Goal: Task Accomplishment & Management: Use online tool/utility

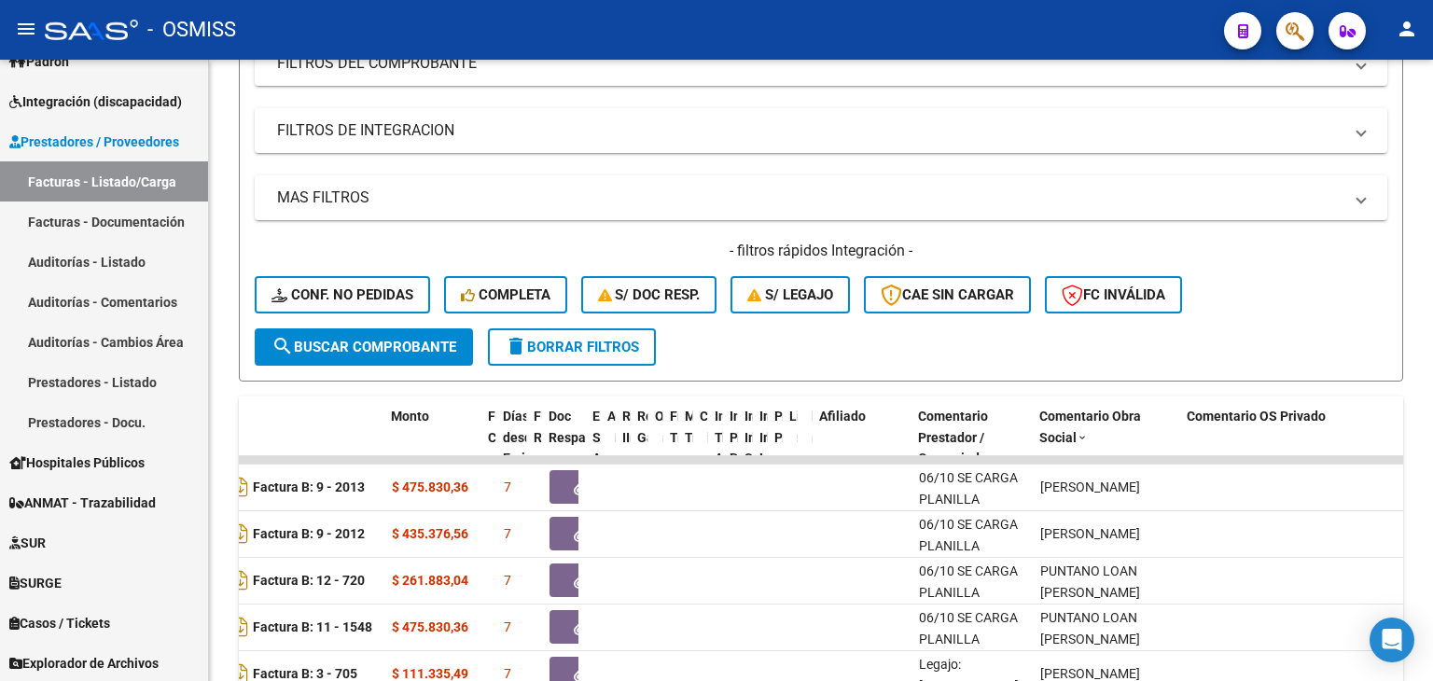
scroll to position [34, 0]
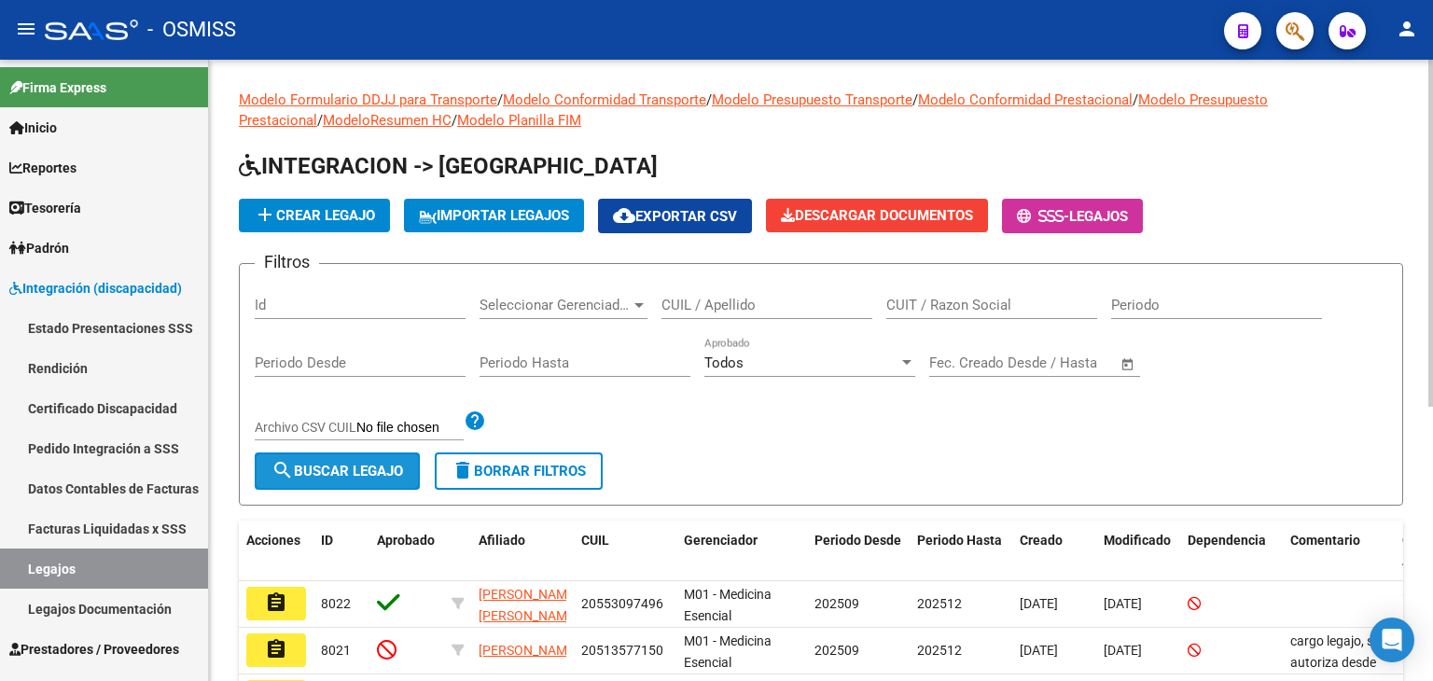
click at [329, 478] on button "search Buscar Legajo" at bounding box center [337, 470] width 165 height 37
click at [587, 310] on span "Seleccionar Gerenciador" at bounding box center [554, 305] width 151 height 17
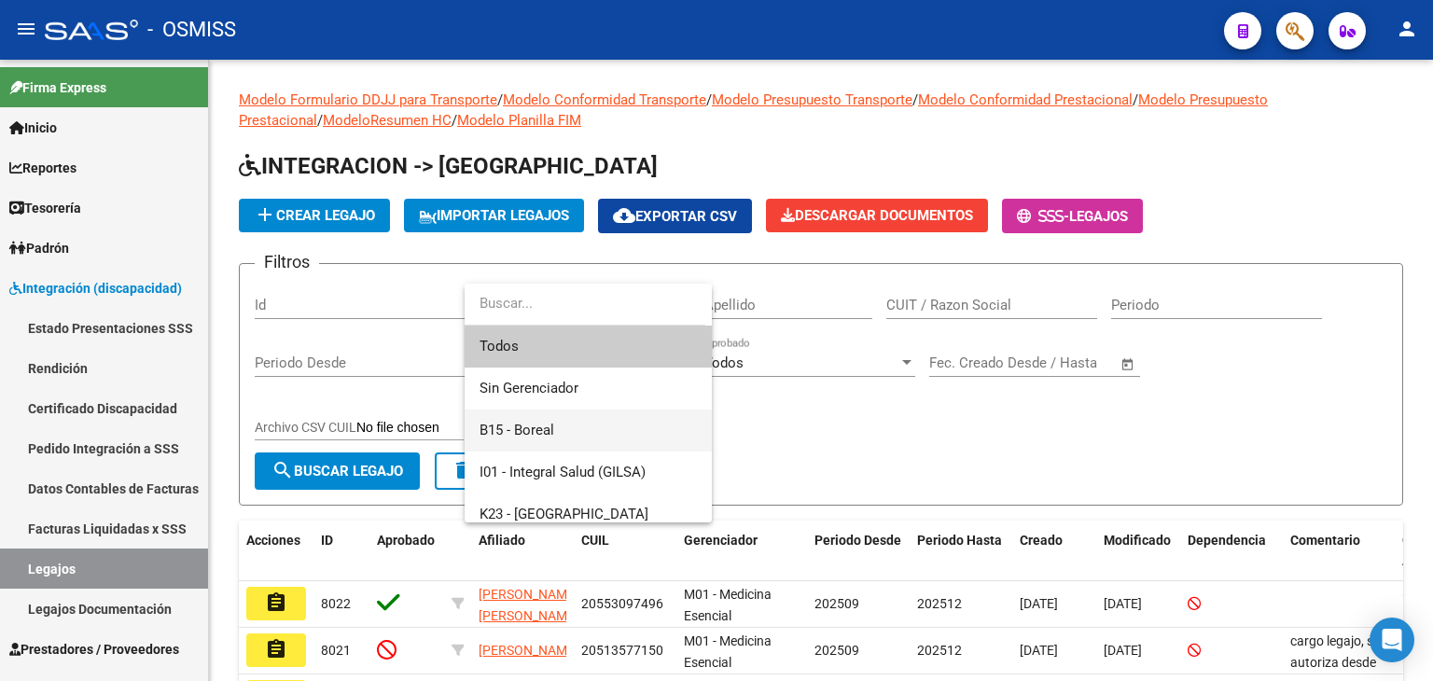
click at [558, 422] on span "B15 - Boreal" at bounding box center [587, 430] width 217 height 42
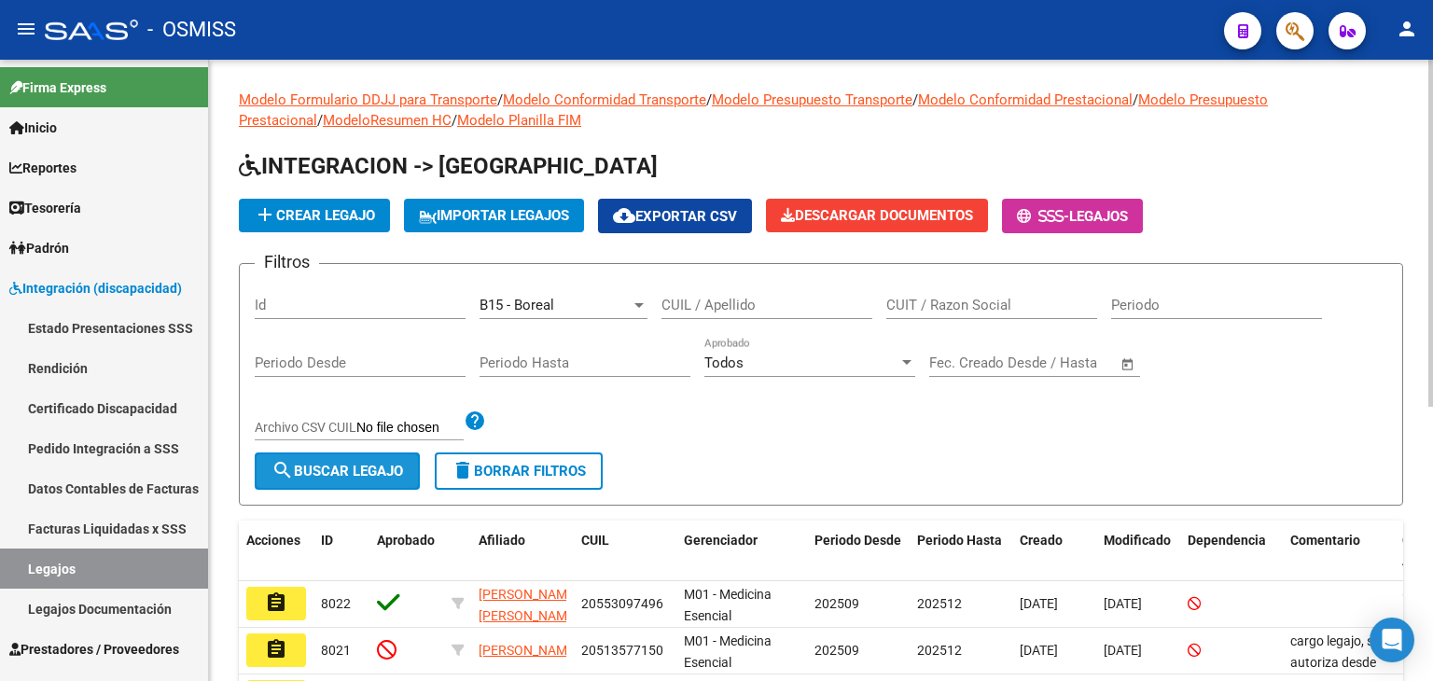
click at [365, 463] on span "search Buscar Legajo" at bounding box center [337, 471] width 132 height 17
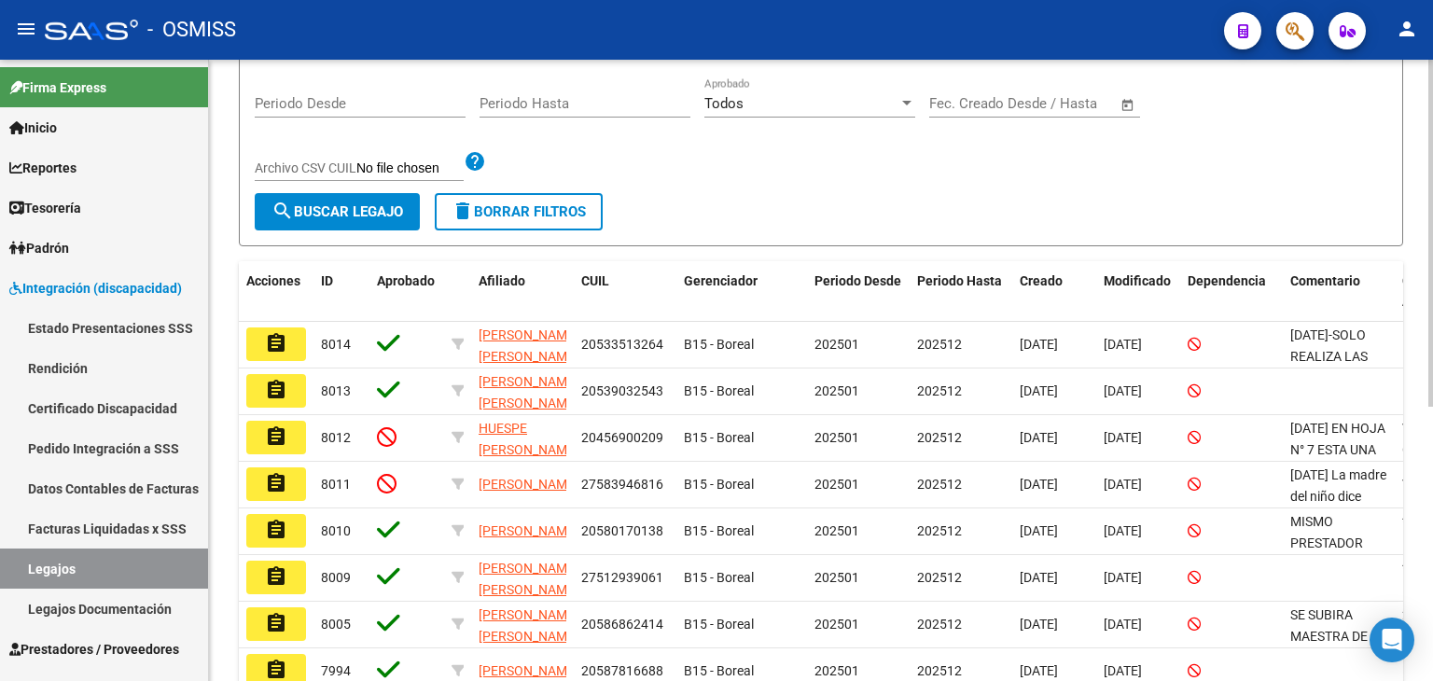
scroll to position [373, 0]
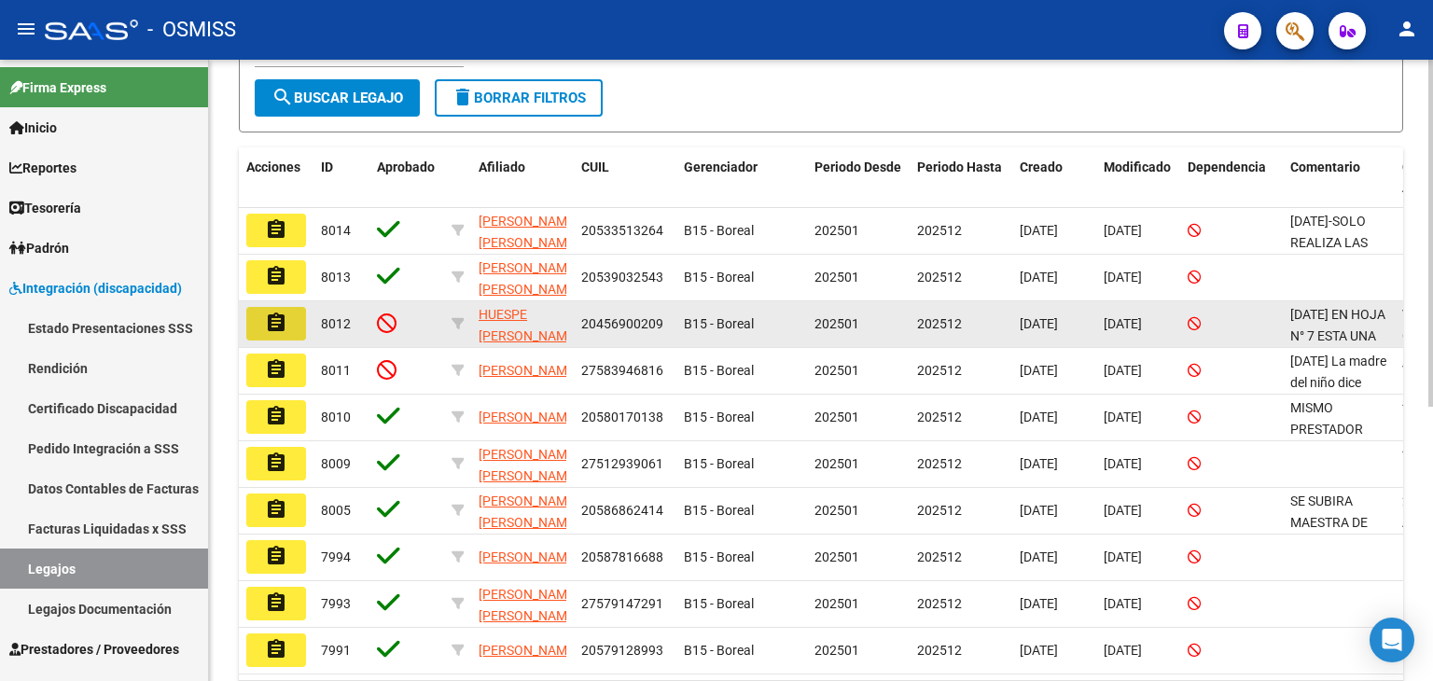
click at [270, 320] on mat-icon "assignment" at bounding box center [276, 323] width 22 height 22
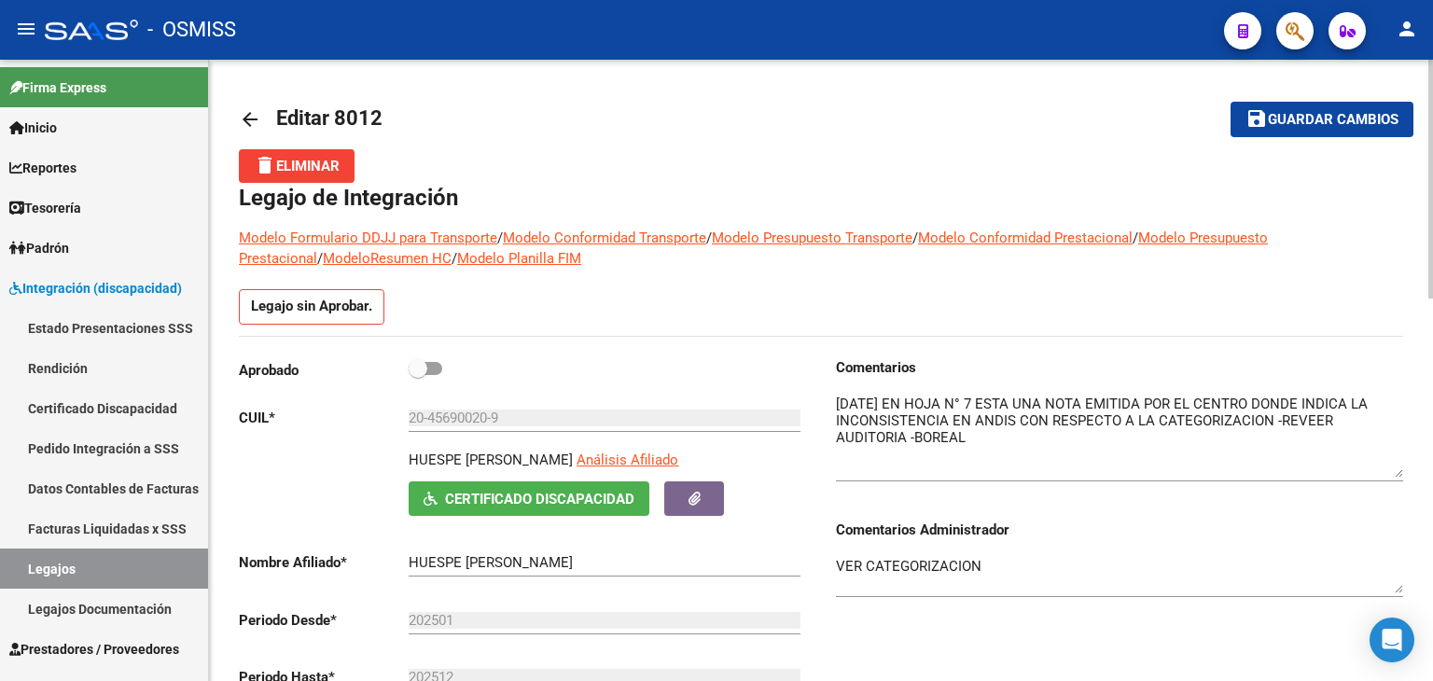
drag, startPoint x: 1394, startPoint y: 425, endPoint x: 1431, endPoint y: 472, distance: 59.1
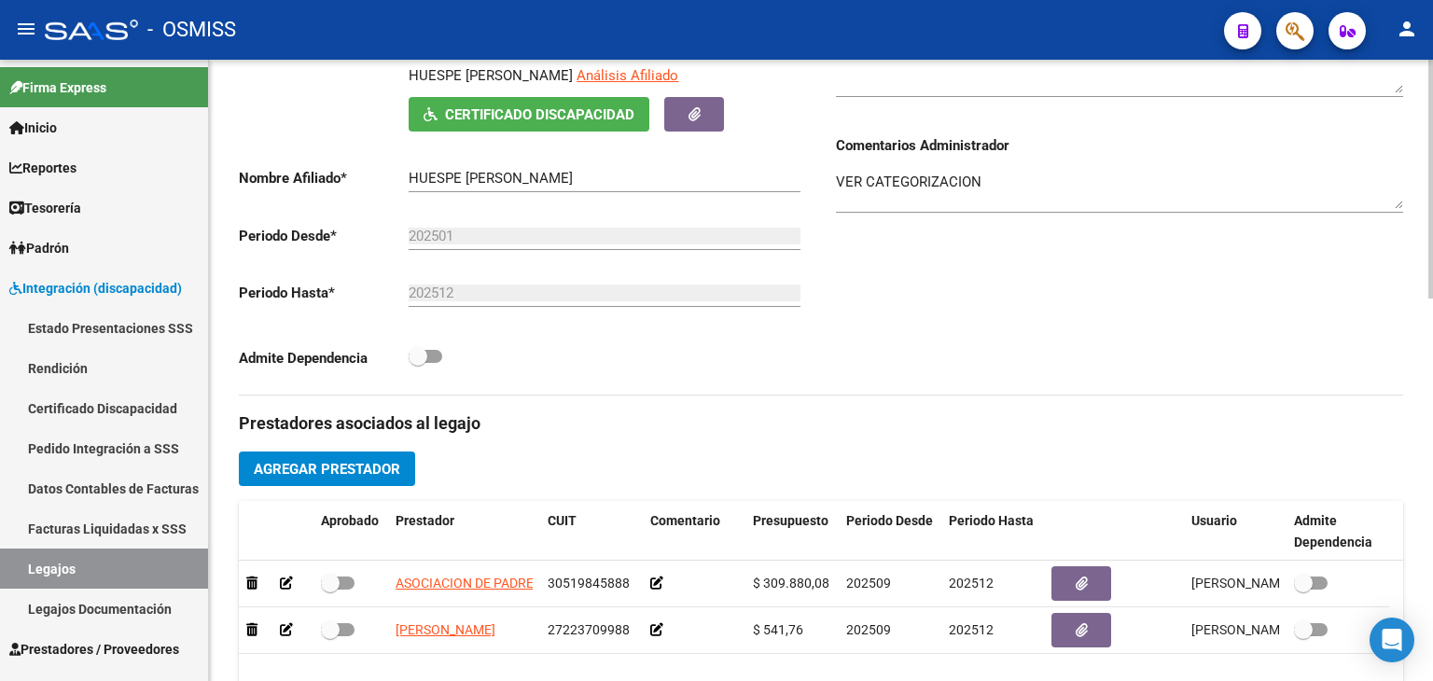
scroll to position [157, 0]
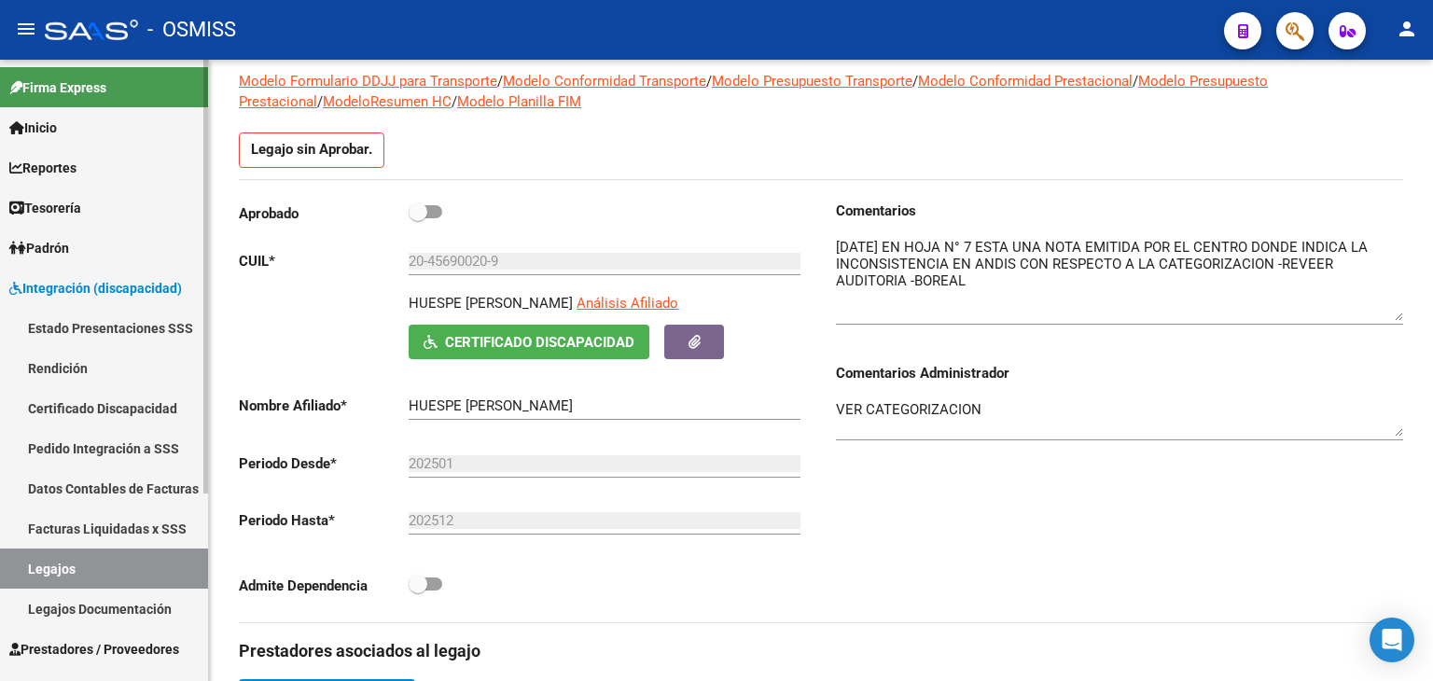
click at [131, 560] on link "Legajos" at bounding box center [104, 568] width 208 height 40
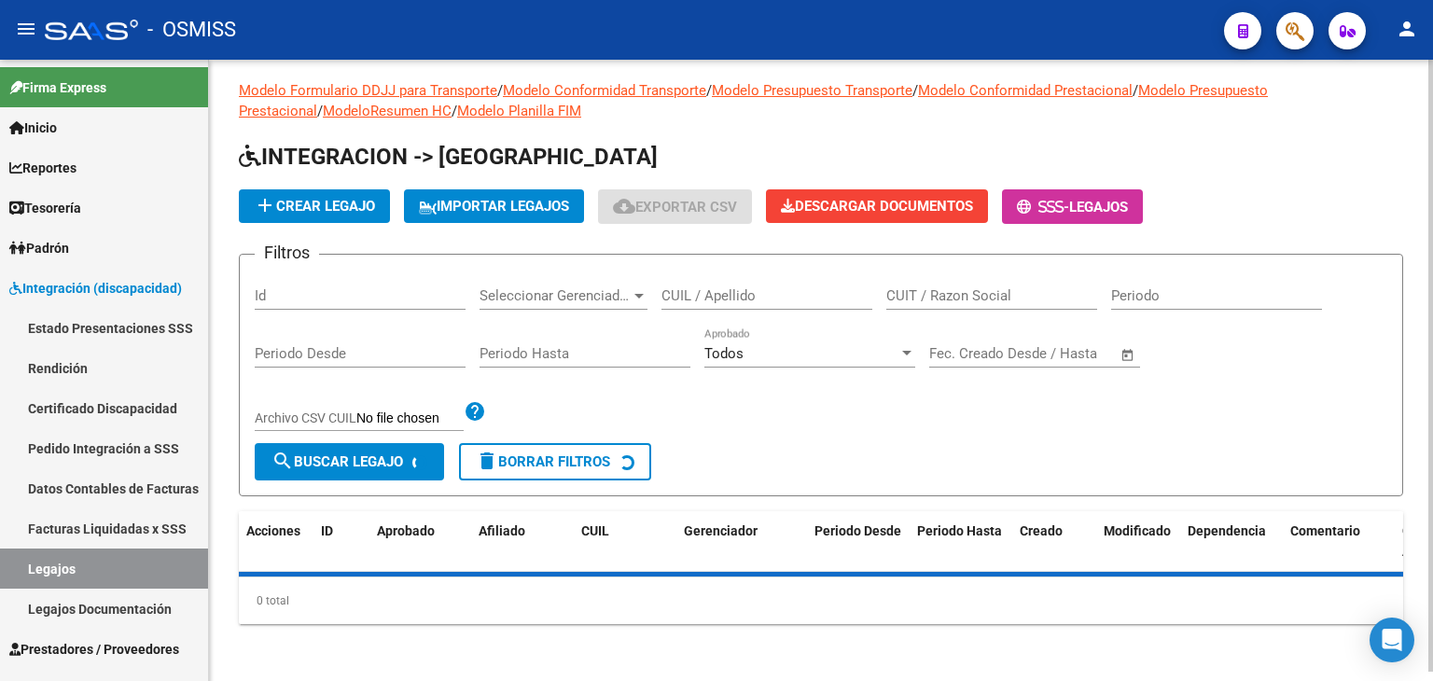
scroll to position [157, 0]
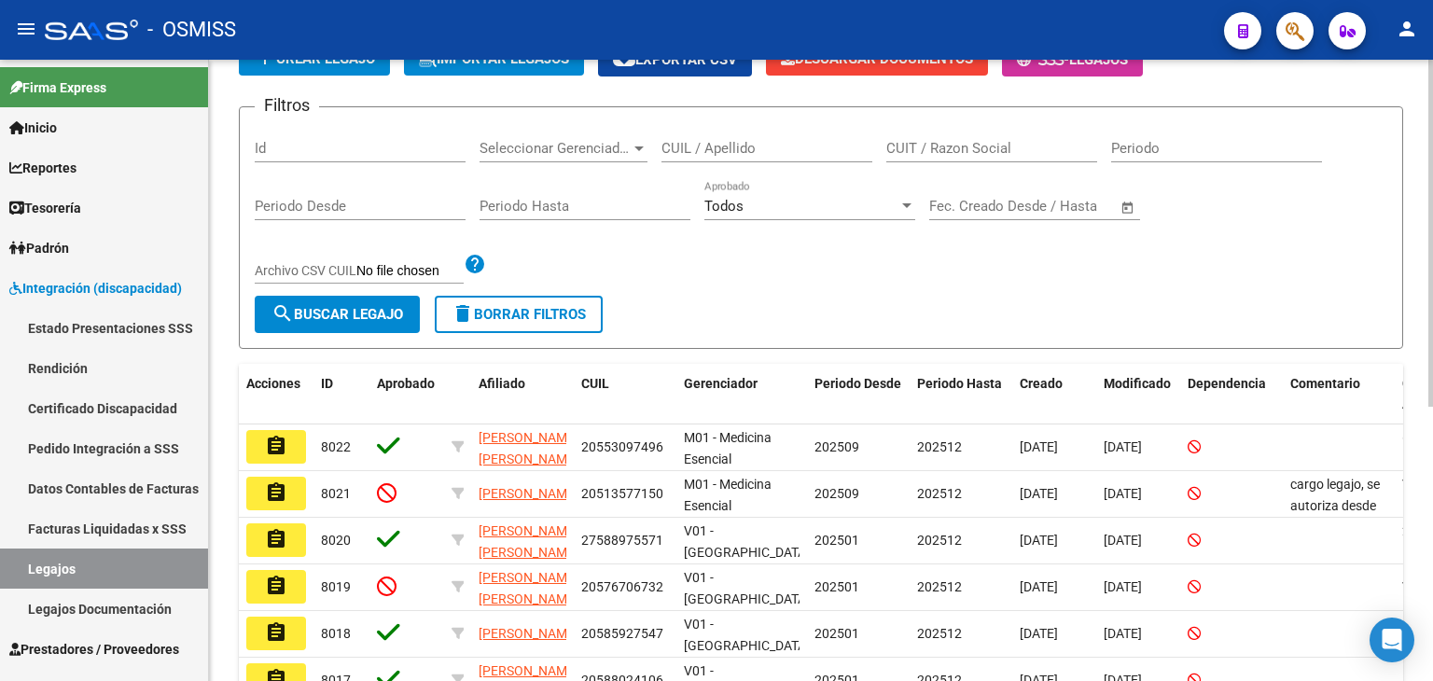
click at [605, 156] on div "Seleccionar Gerenciador Seleccionar Gerenciador" at bounding box center [563, 142] width 168 height 40
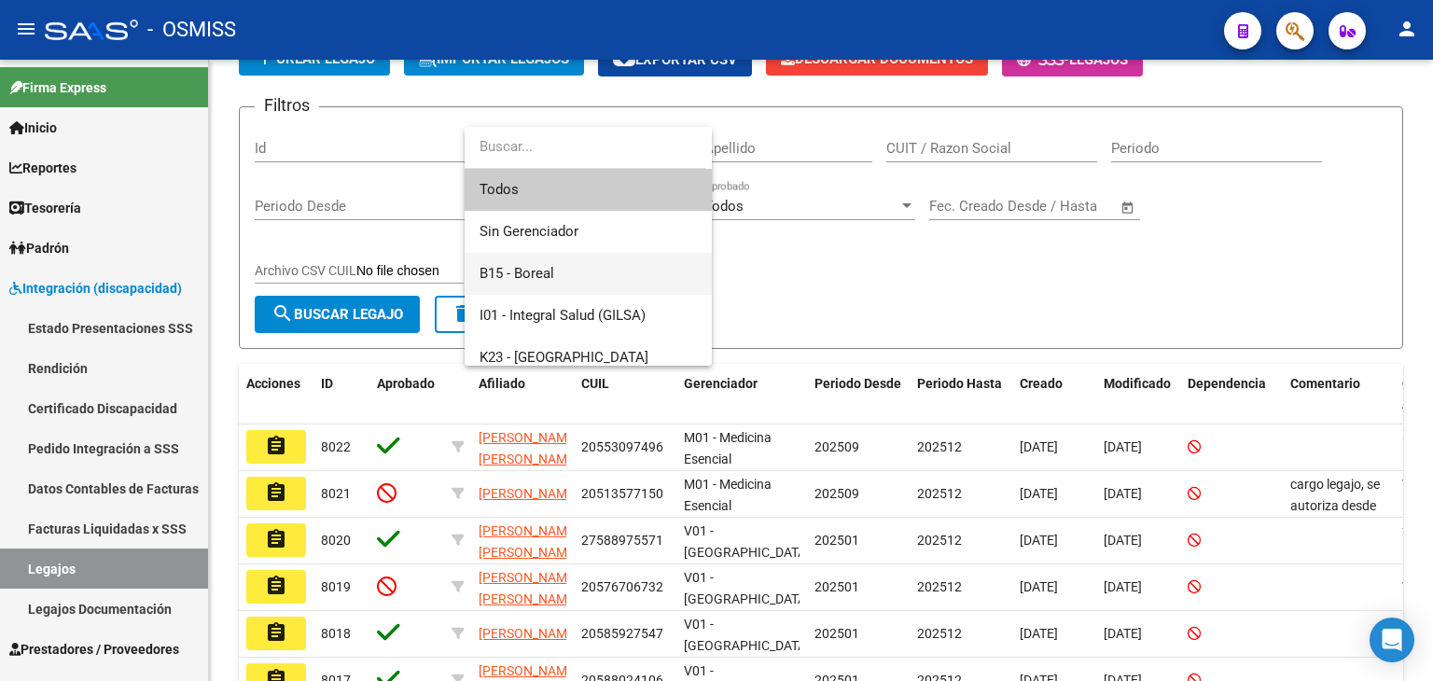
click at [571, 280] on span "B15 - Boreal" at bounding box center [587, 274] width 217 height 42
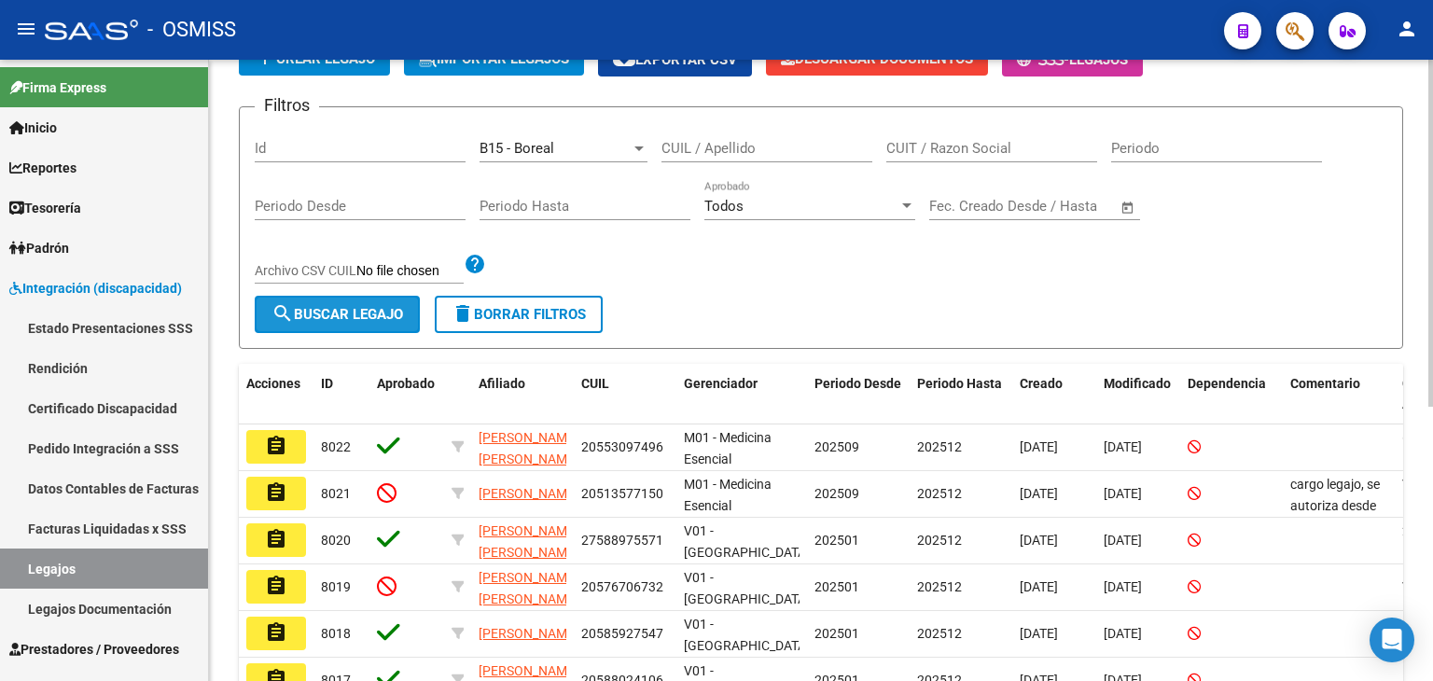
click at [389, 327] on button "search Buscar Legajo" at bounding box center [337, 314] width 165 height 37
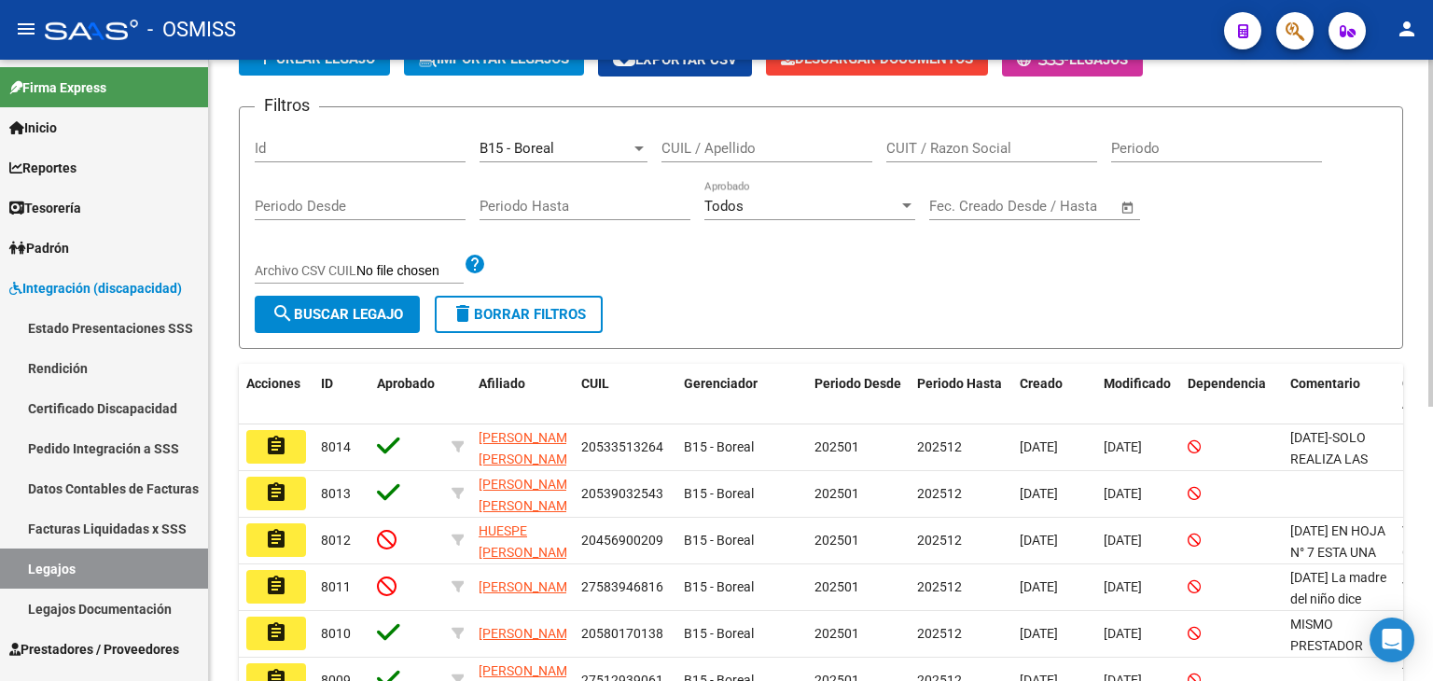
scroll to position [343, 0]
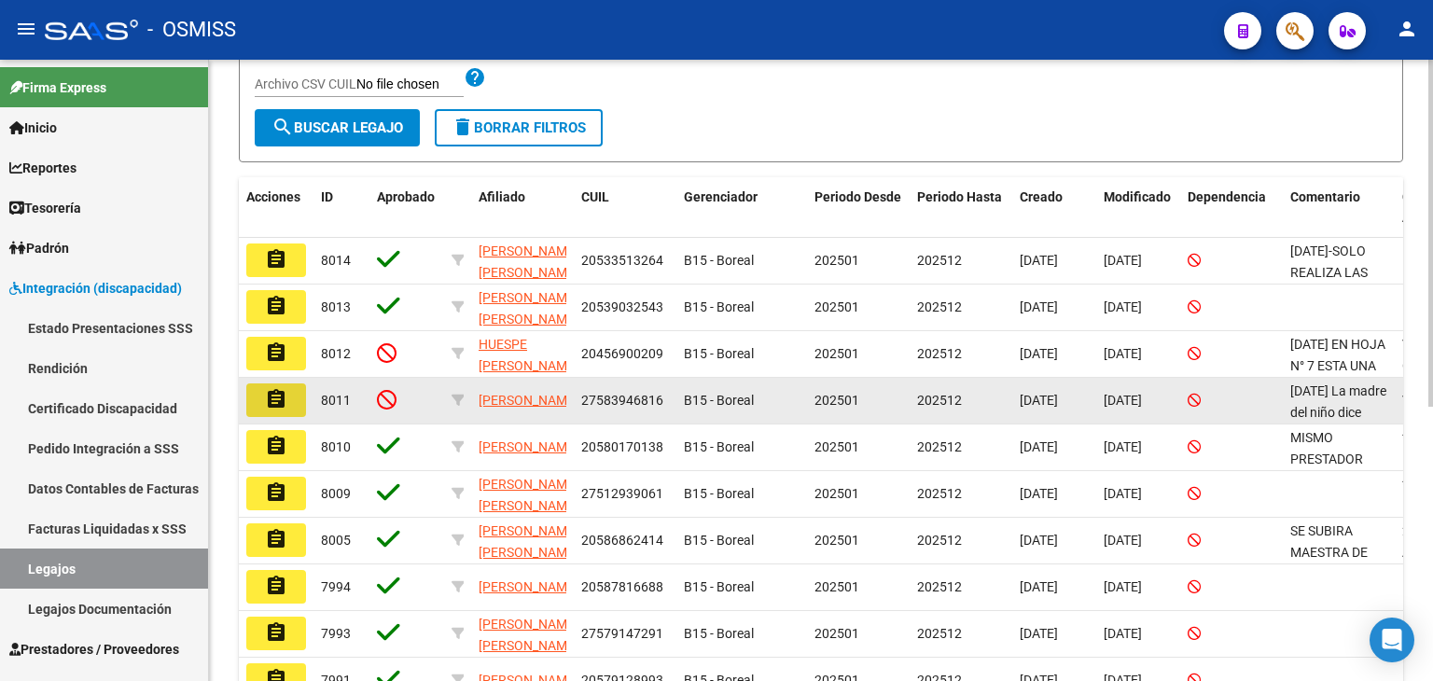
click at [275, 402] on mat-icon "assignment" at bounding box center [276, 399] width 22 height 22
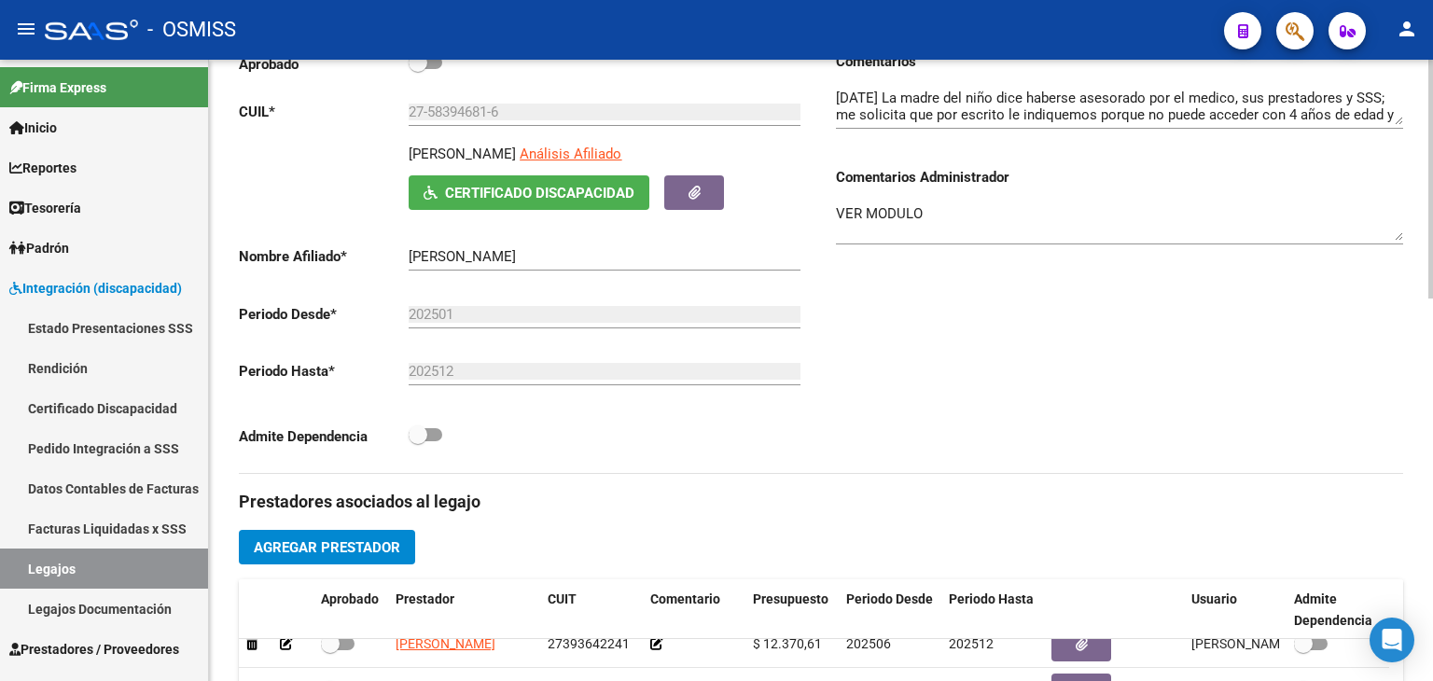
scroll to position [157, 0]
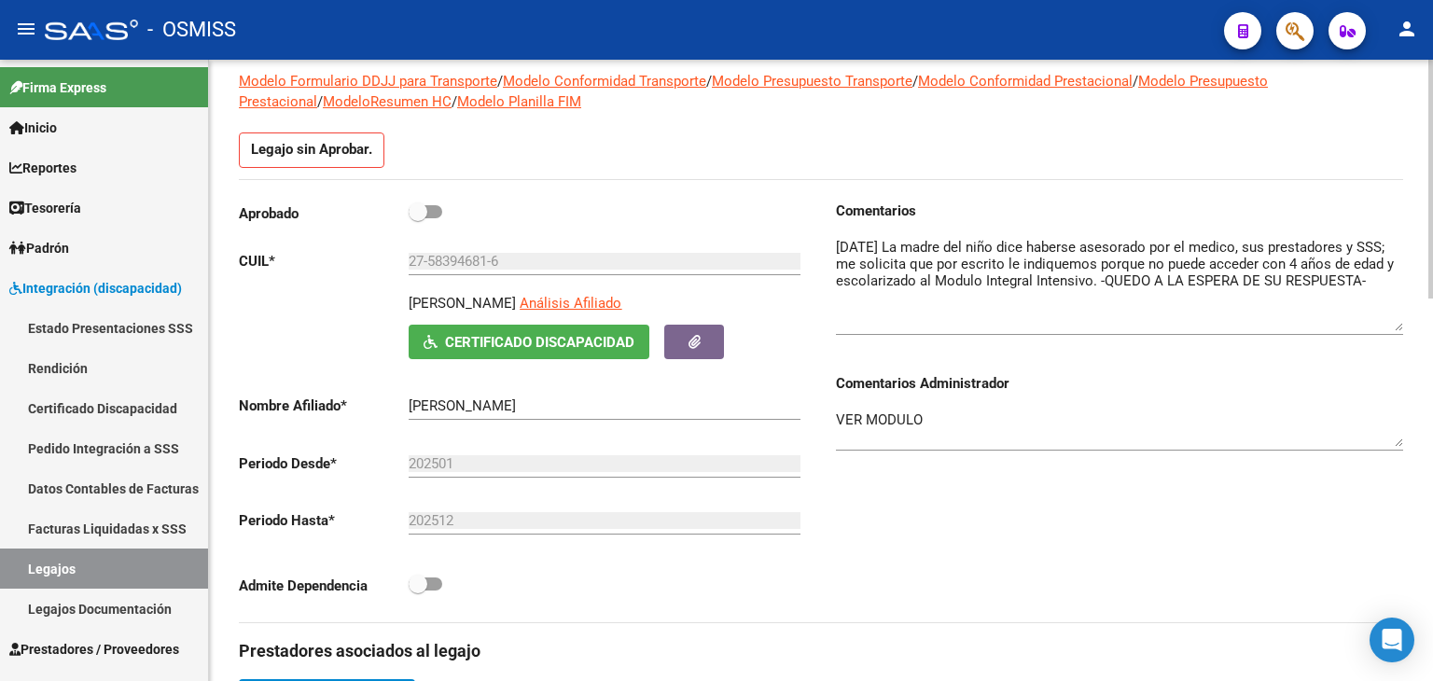
drag, startPoint x: 1395, startPoint y: 272, endPoint x: 1432, endPoint y: 329, distance: 67.5
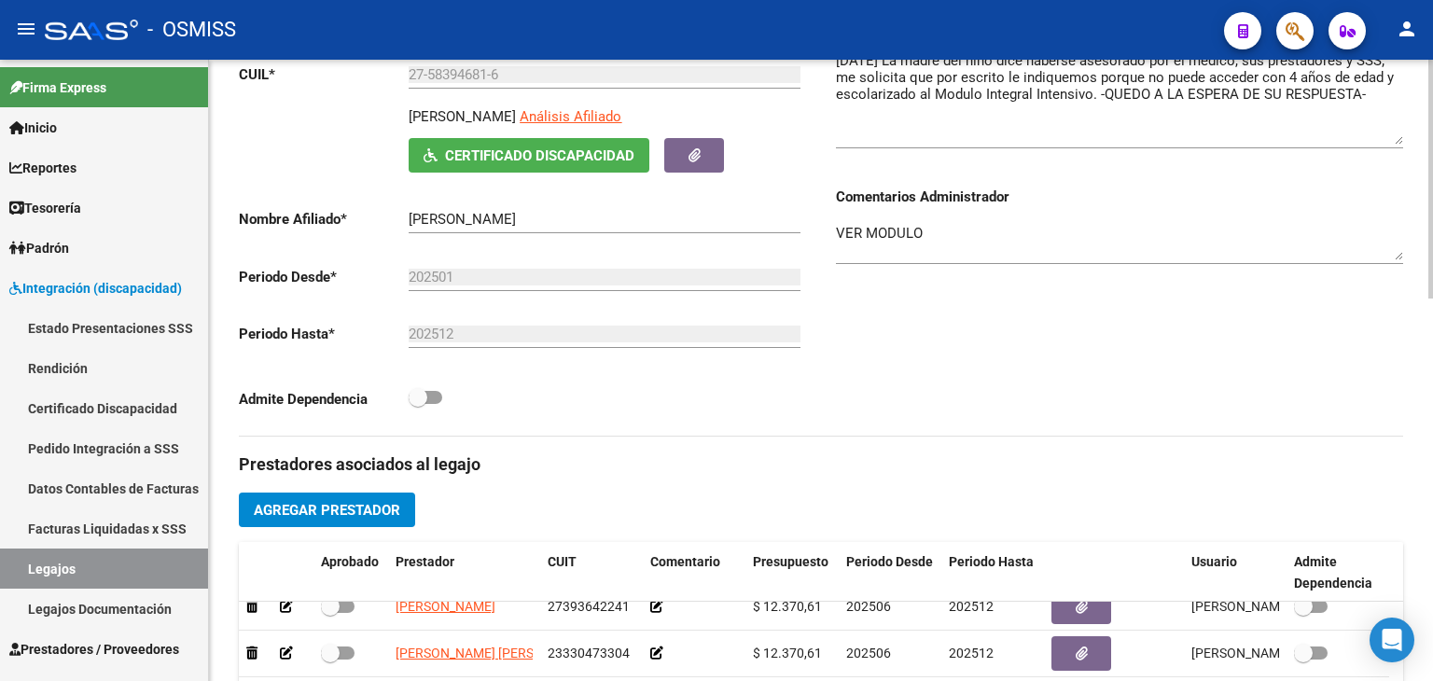
scroll to position [623, 0]
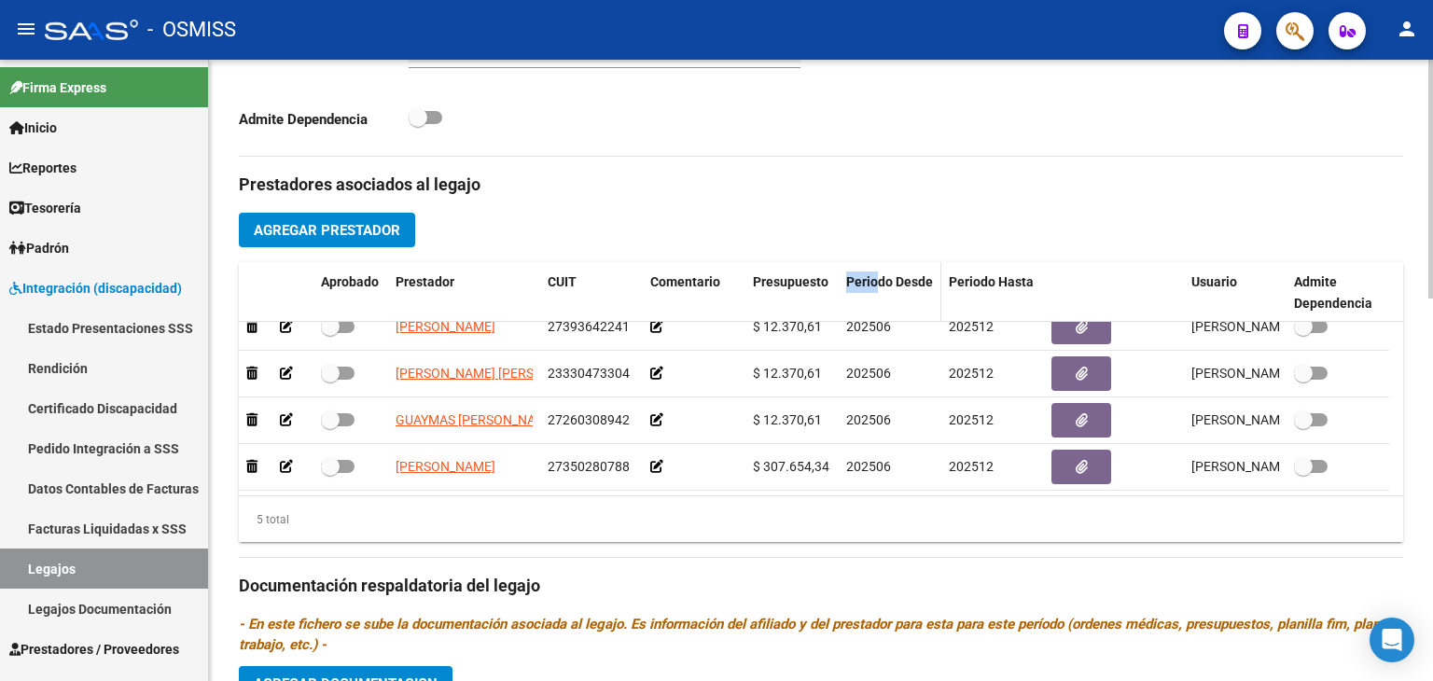
drag, startPoint x: 836, startPoint y: 292, endPoint x: 910, endPoint y: 291, distance: 74.6
click at [910, 291] on div "Aprobado Prestador CUIT Comentario Presupuesto Periodo Desde Periodo Hasta Usua…" at bounding box center [814, 293] width 1150 height 62
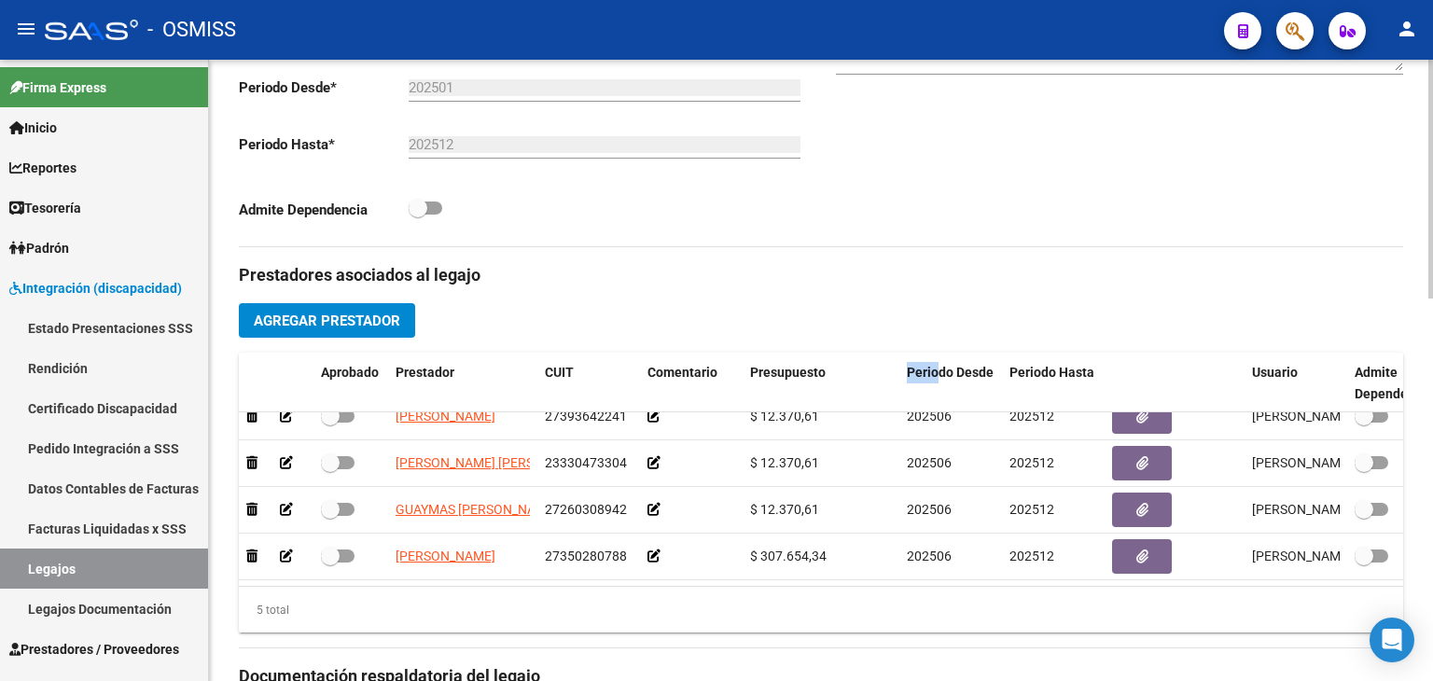
scroll to position [343, 0]
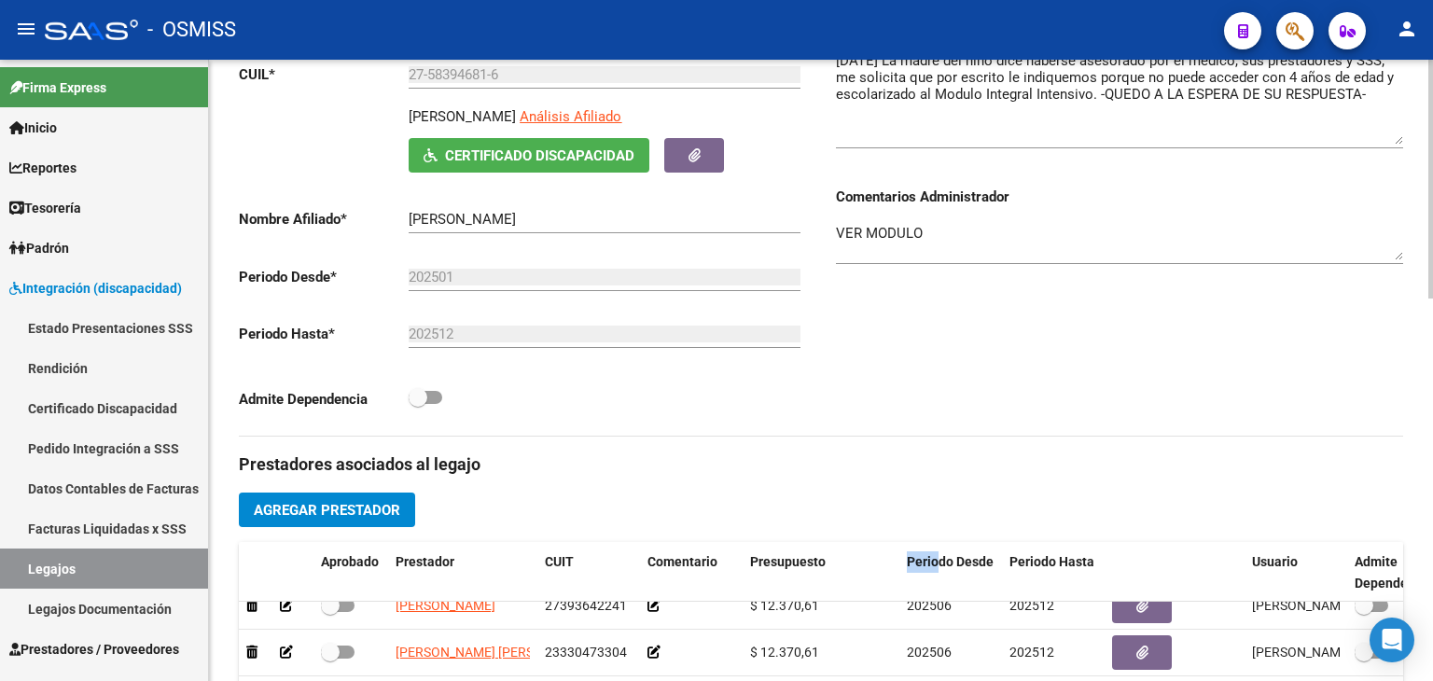
click at [1014, 225] on textarea "VER MODULO" at bounding box center [1119, 241] width 567 height 37
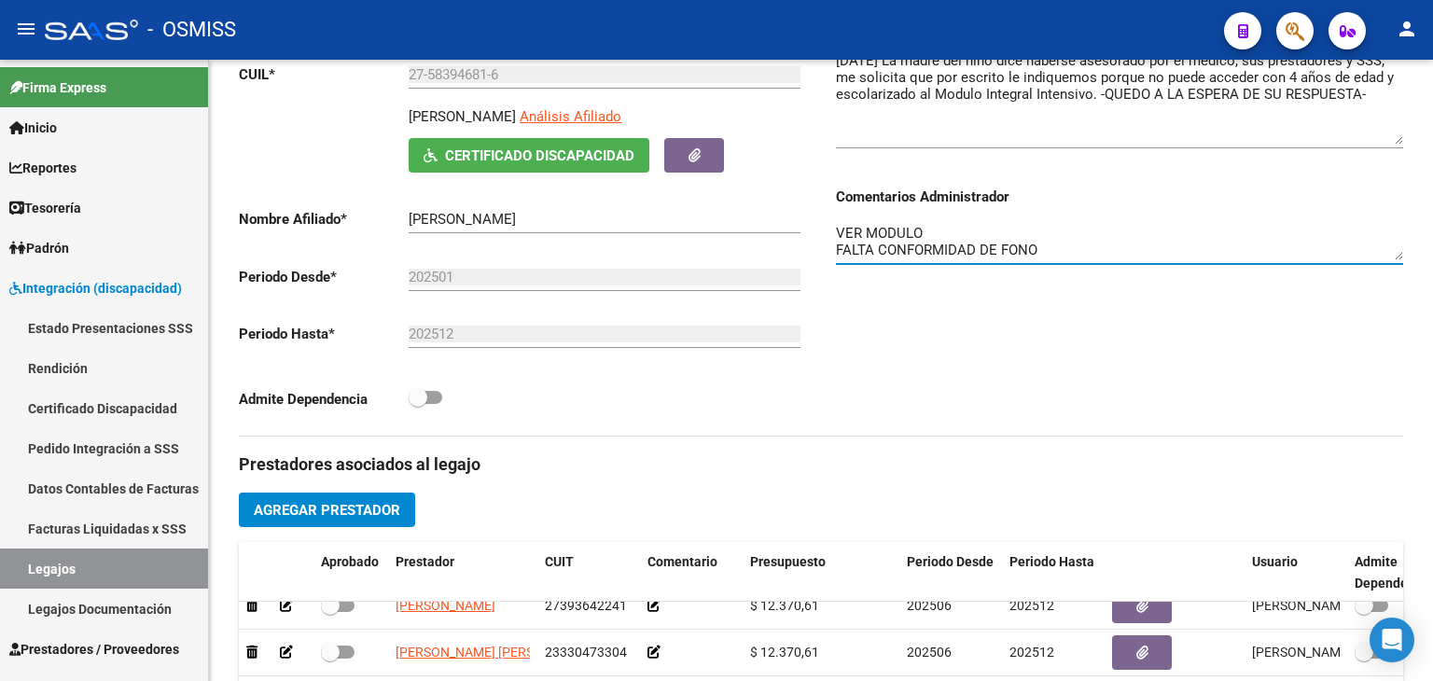
type textarea "VER MODULO FALTA CONFORMIDAD DE FONO"
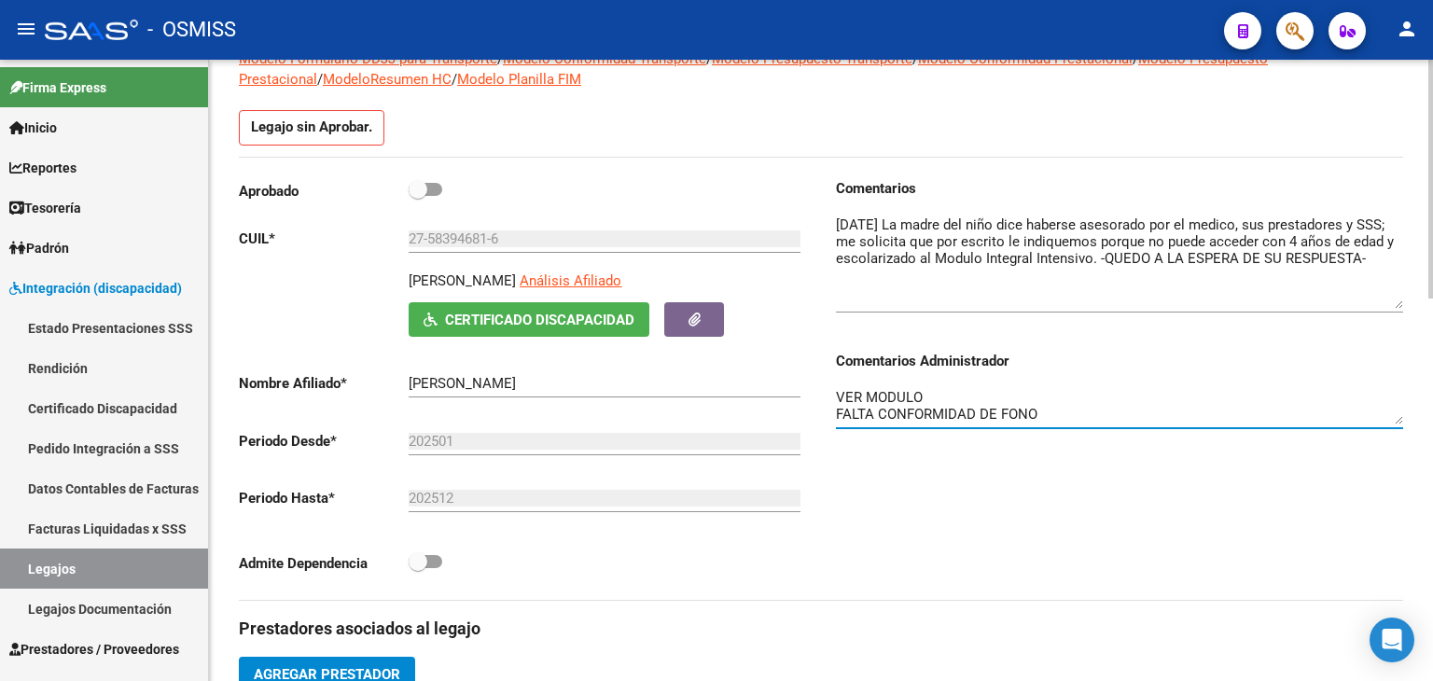
scroll to position [157, 0]
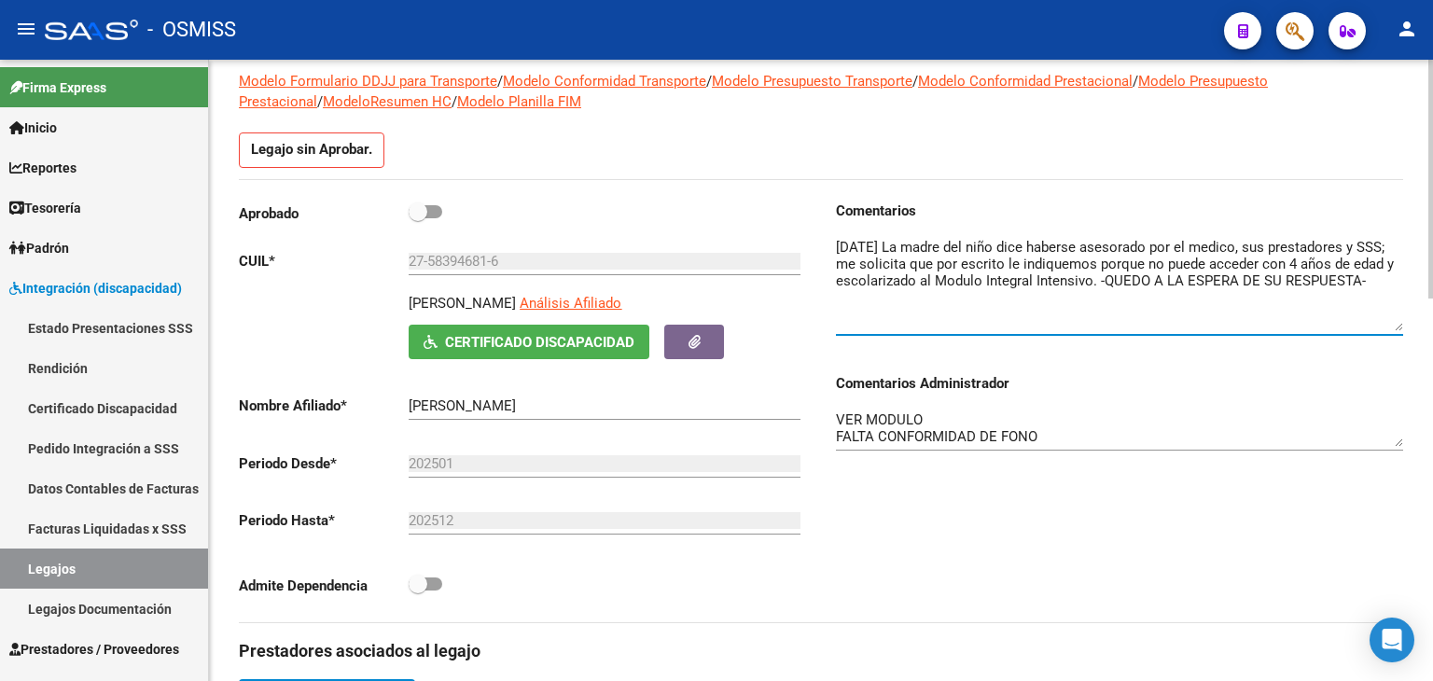
drag, startPoint x: 907, startPoint y: 290, endPoint x: 802, endPoint y: 237, distance: 118.0
click at [802, 237] on div "Aprobado CUIL * 27-58394681-6 Ingresar CUIL BELEN SEGURA VALENTINA Análisis Afi…" at bounding box center [821, 412] width 1164 height 422
drag, startPoint x: 116, startPoint y: 565, endPoint x: 209, endPoint y: 516, distance: 105.6
click at [117, 565] on link "Legajos" at bounding box center [104, 568] width 208 height 40
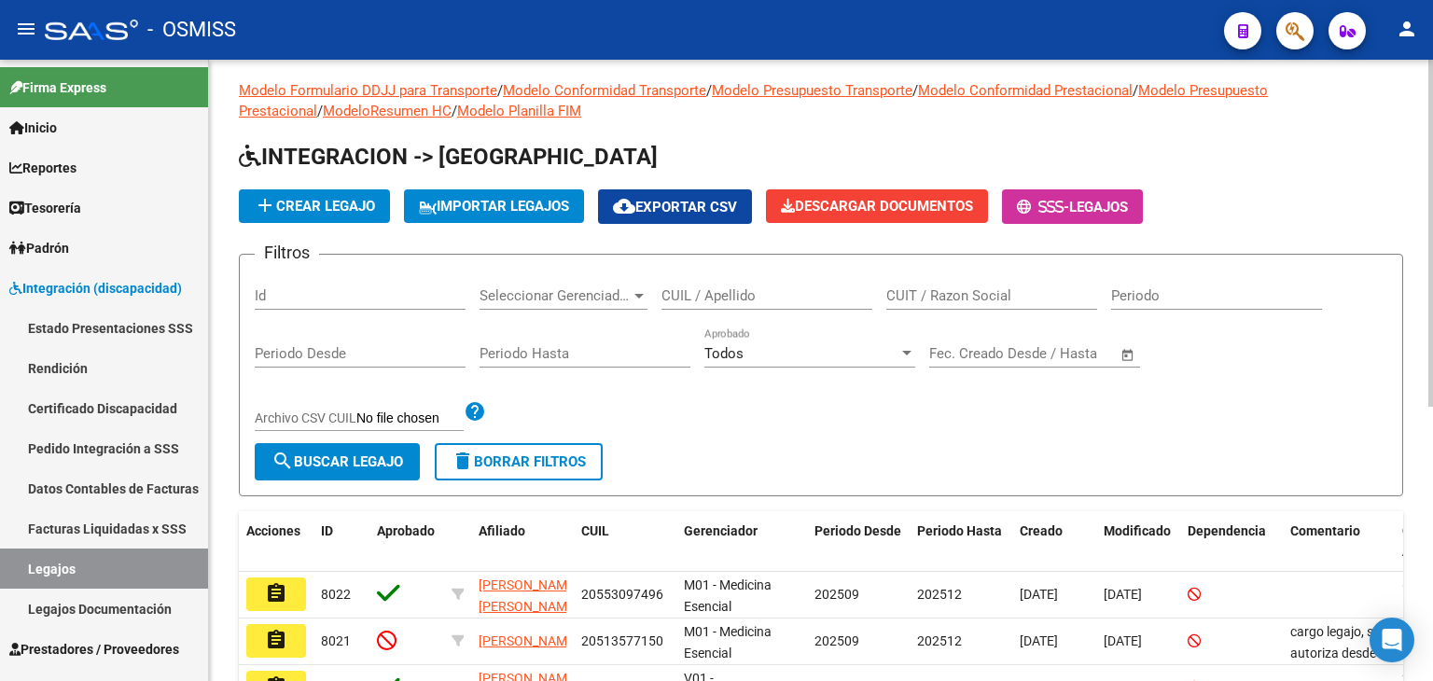
scroll to position [157, 0]
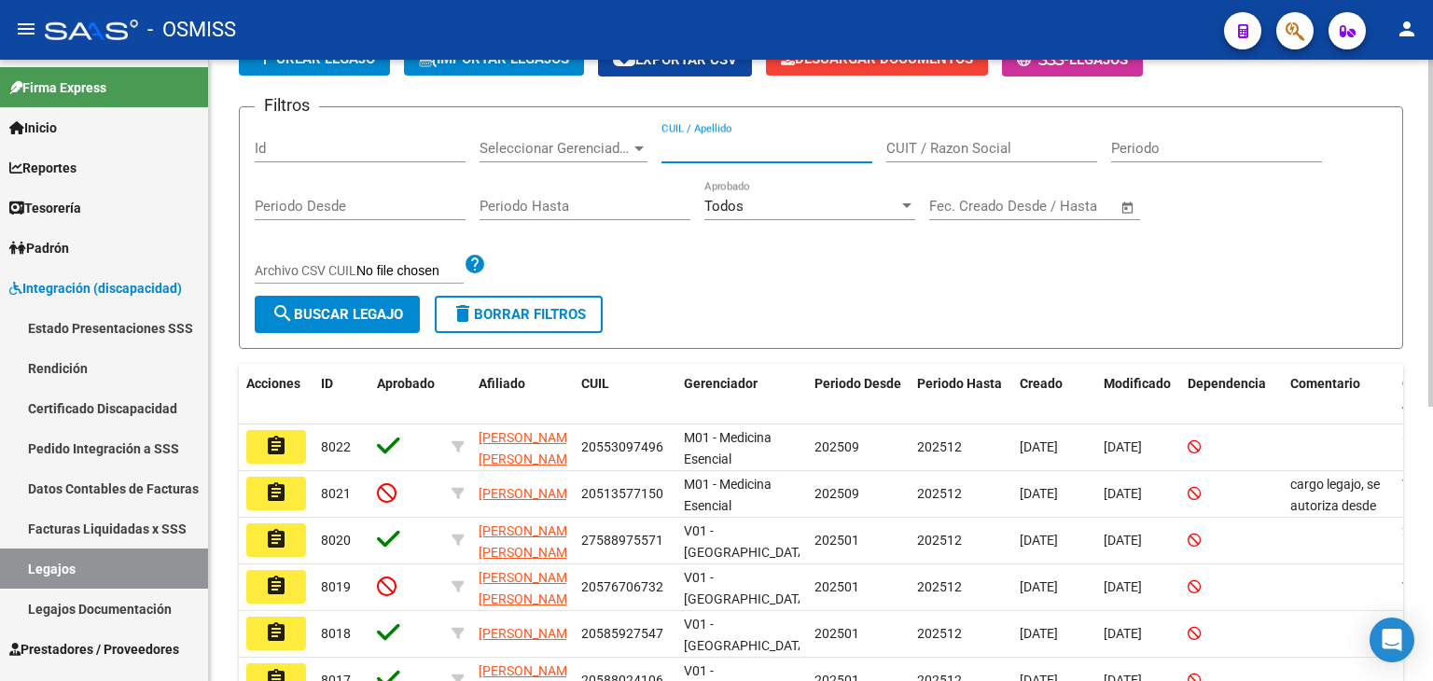
click at [734, 148] on input "CUIL / Apellido" at bounding box center [766, 148] width 211 height 17
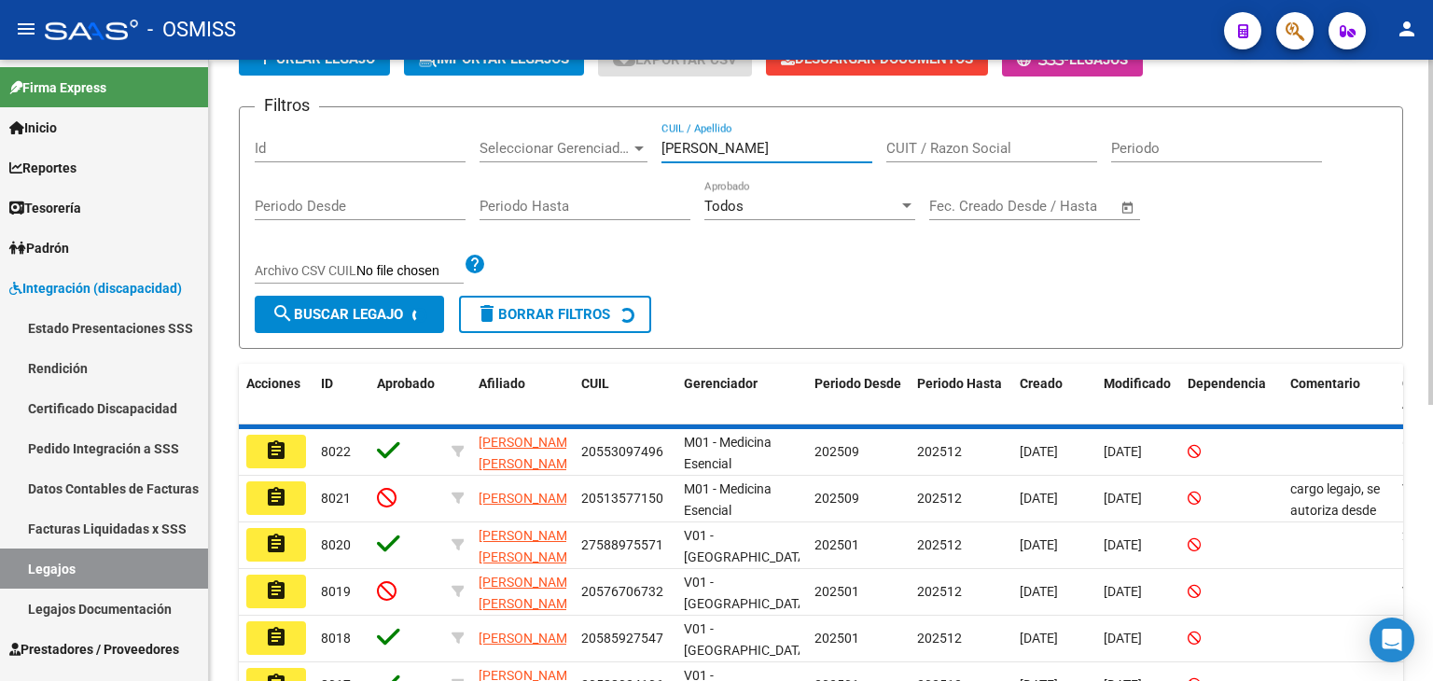
scroll to position [71, 0]
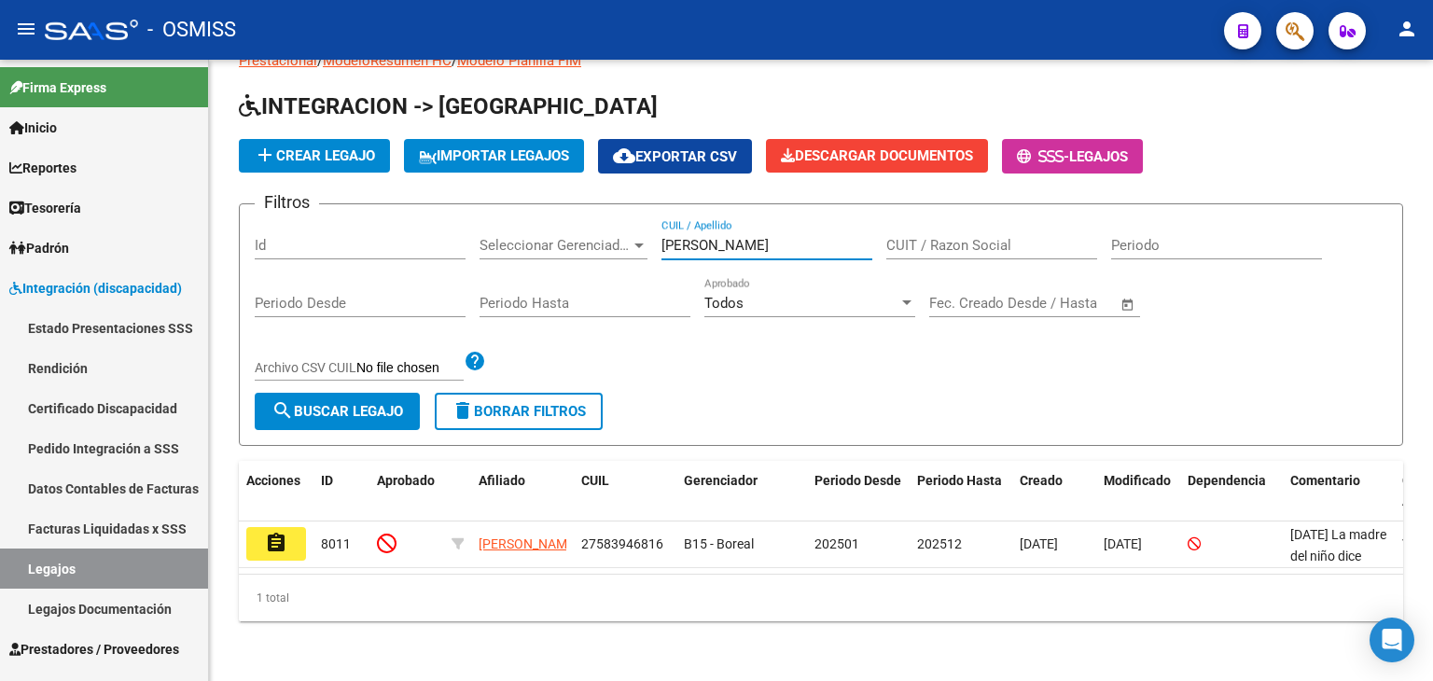
type input "segura val"
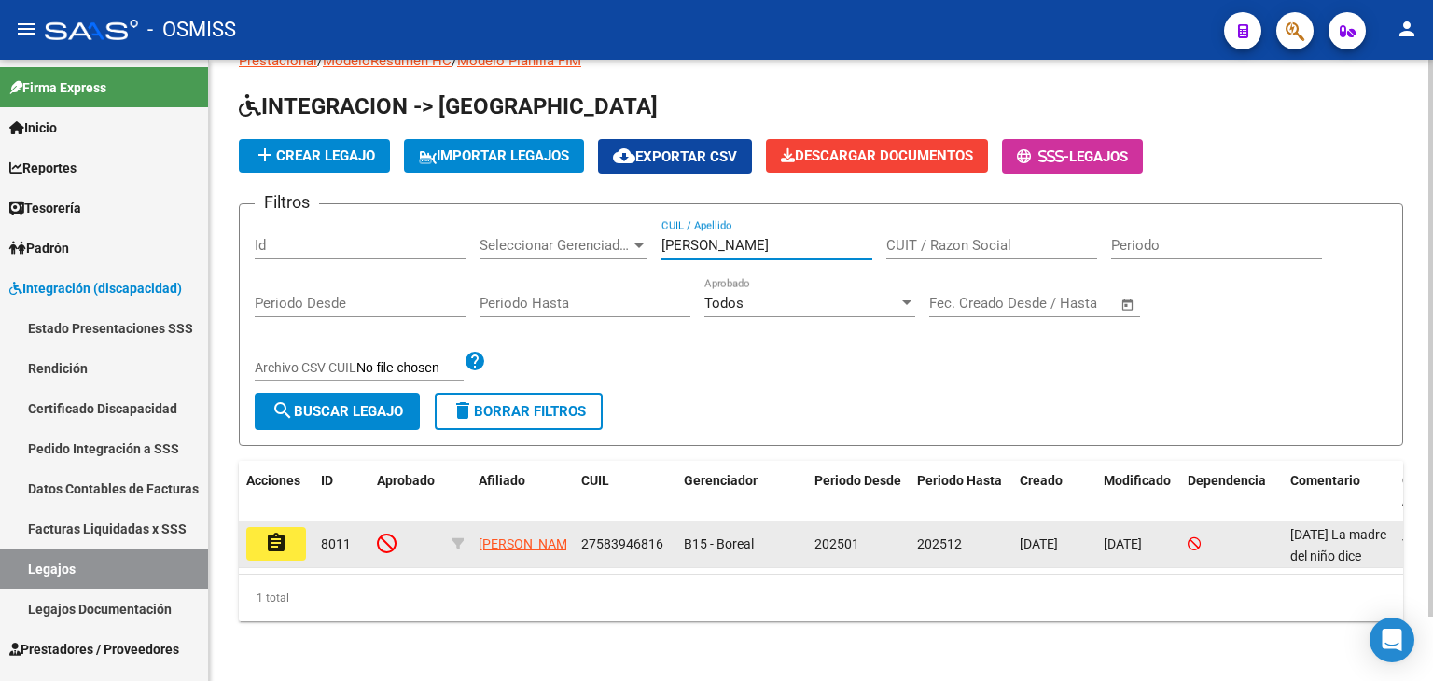
drag, startPoint x: 234, startPoint y: 547, endPoint x: 306, endPoint y: 538, distance: 72.3
click at [233, 547] on div "Modelo Formulario DDJJ para Transporte / Modelo Conformidad Transporte / Modelo…" at bounding box center [821, 340] width 1224 height 681
click at [287, 536] on button "assignment" at bounding box center [276, 544] width 60 height 34
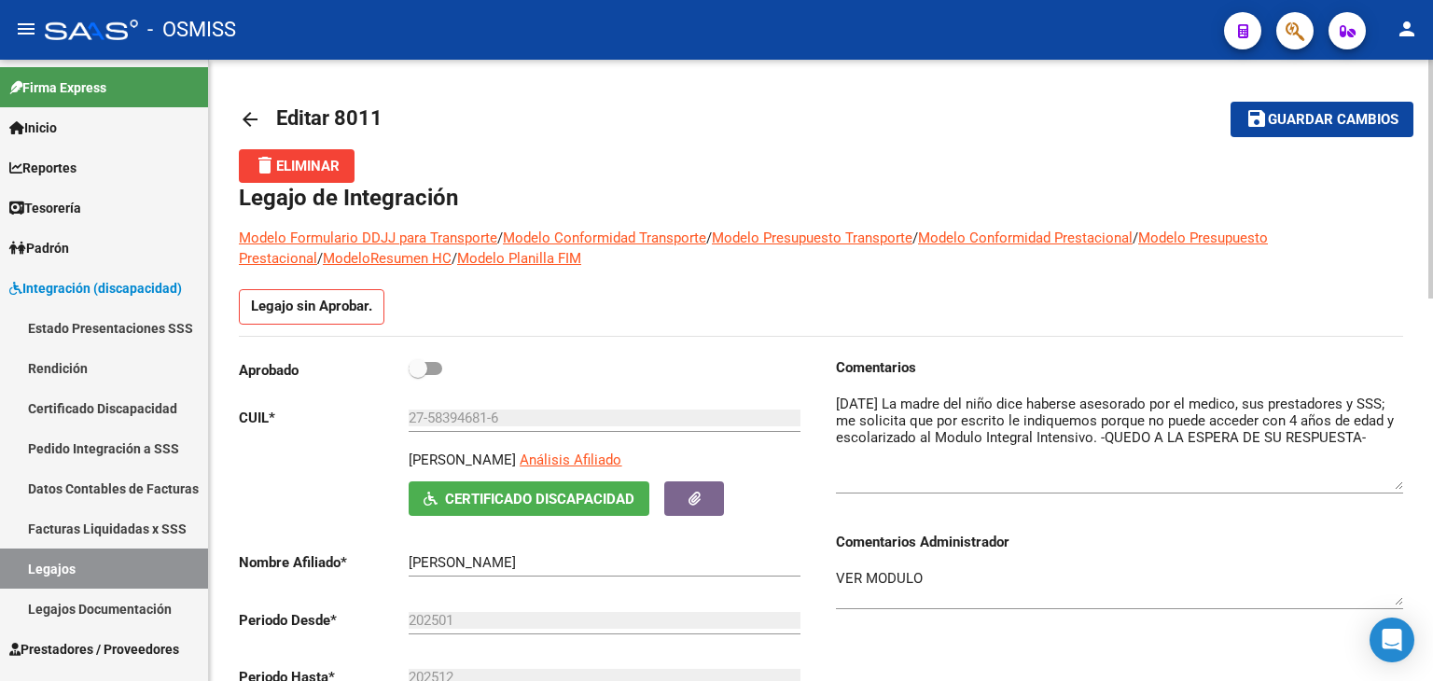
drag, startPoint x: 1393, startPoint y: 428, endPoint x: 1417, endPoint y: 487, distance: 63.2
click at [140, 572] on link "Legajos" at bounding box center [104, 568] width 208 height 40
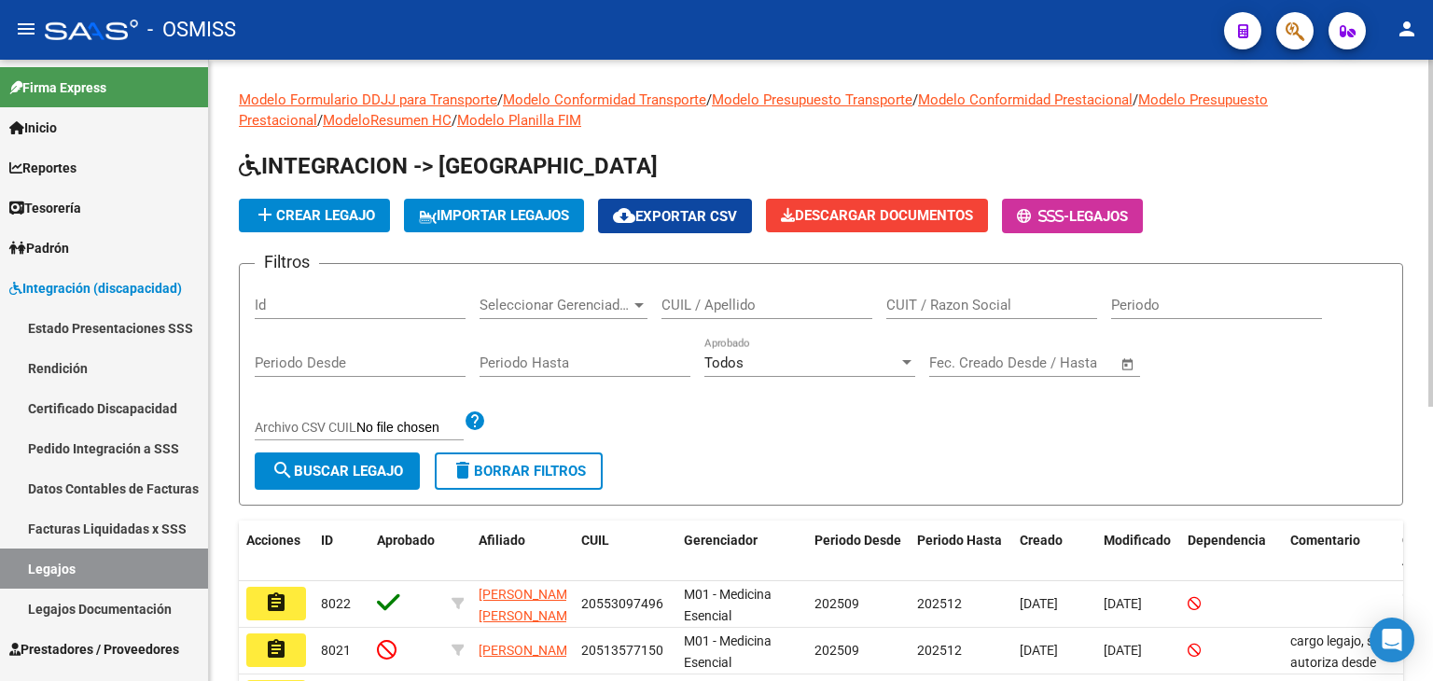
click at [591, 300] on span "Seleccionar Gerenciador" at bounding box center [554, 305] width 151 height 17
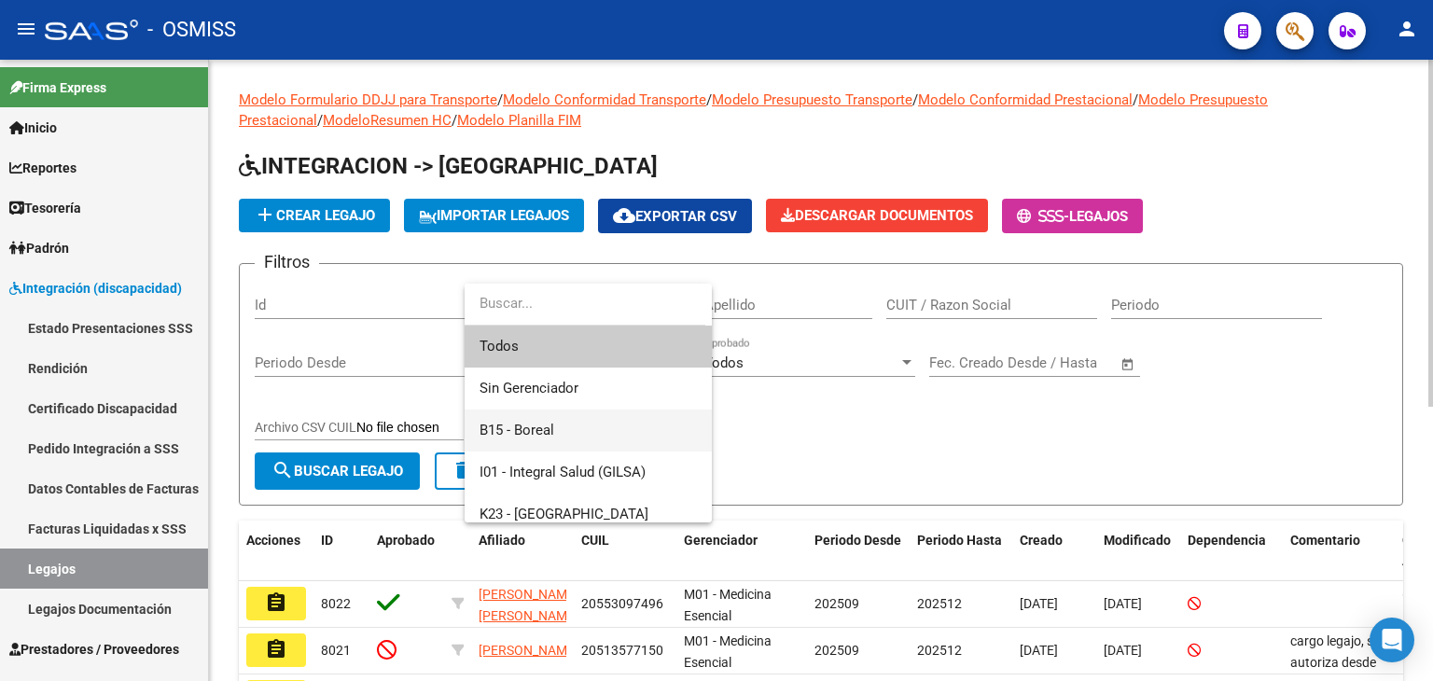
click at [572, 433] on span "B15 - Boreal" at bounding box center [587, 430] width 217 height 42
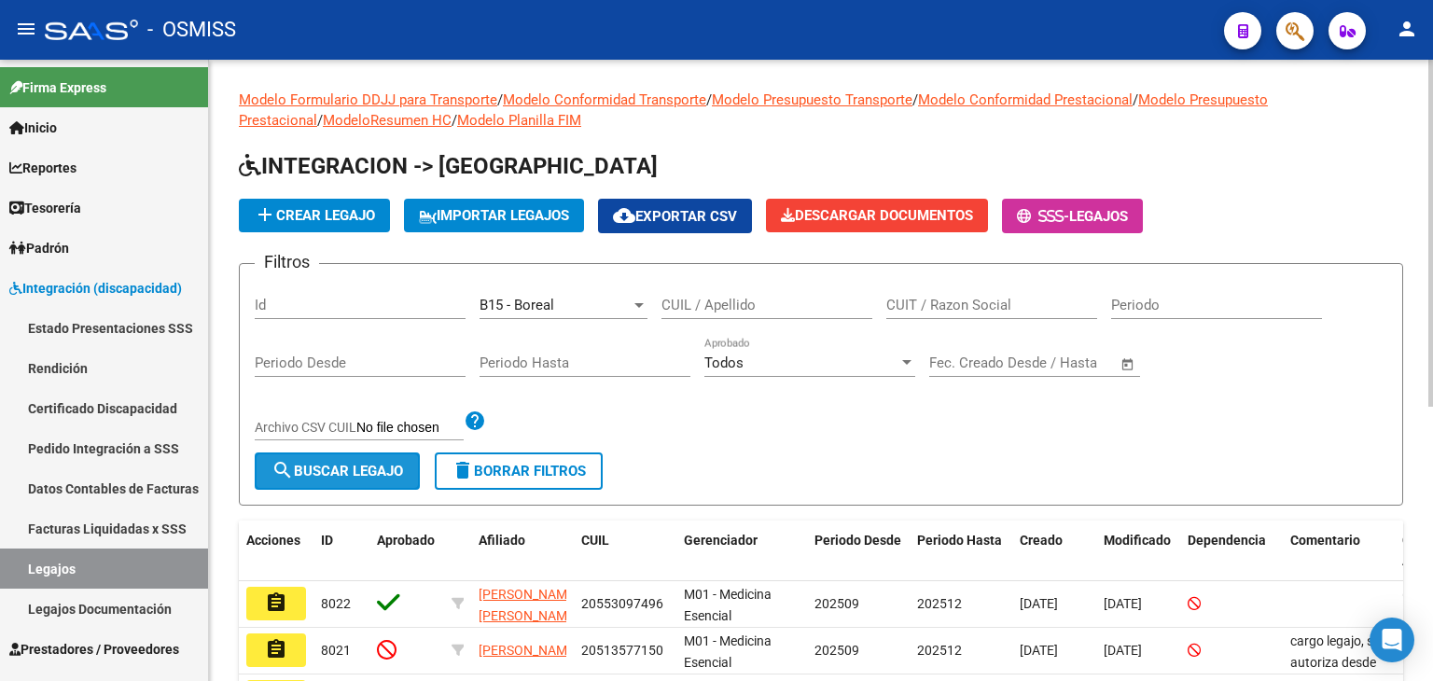
click at [341, 475] on span "search Buscar Legajo" at bounding box center [337, 471] width 132 height 17
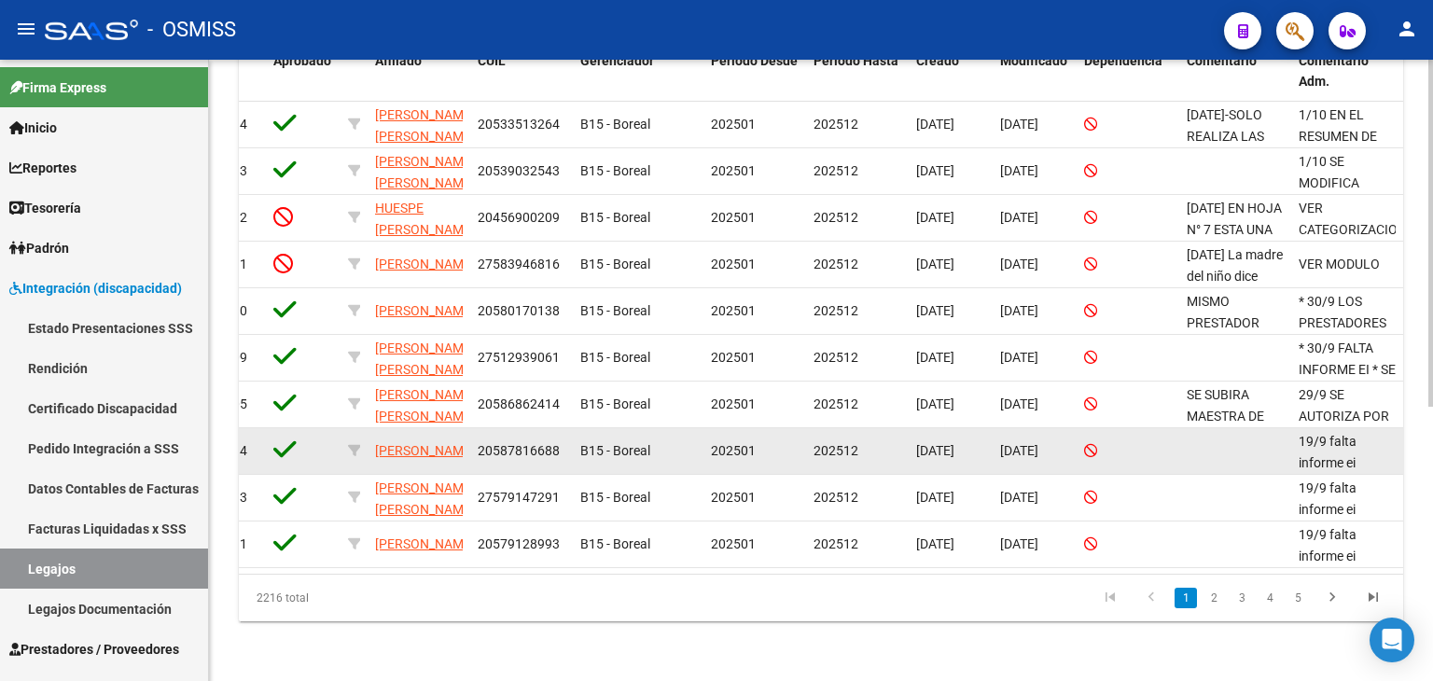
scroll to position [492, 0]
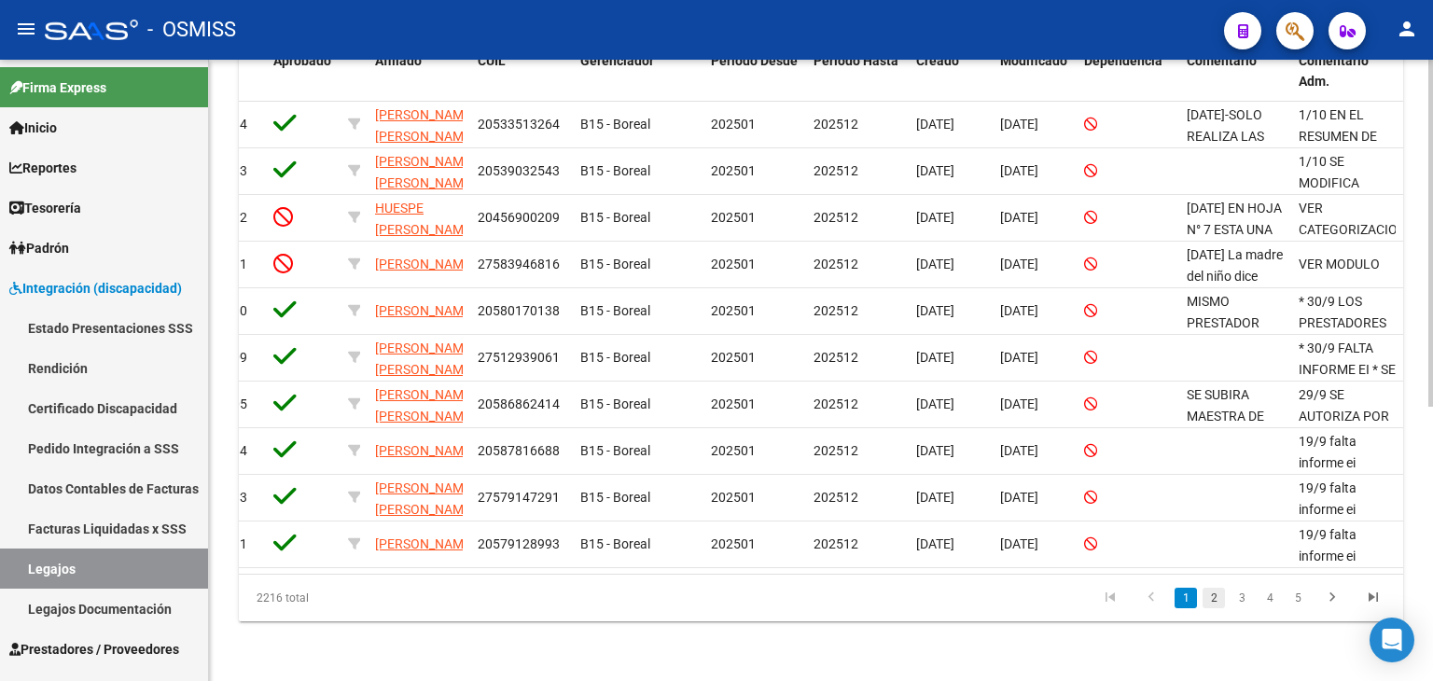
click at [1217, 601] on link "2" at bounding box center [1213, 598] width 22 height 21
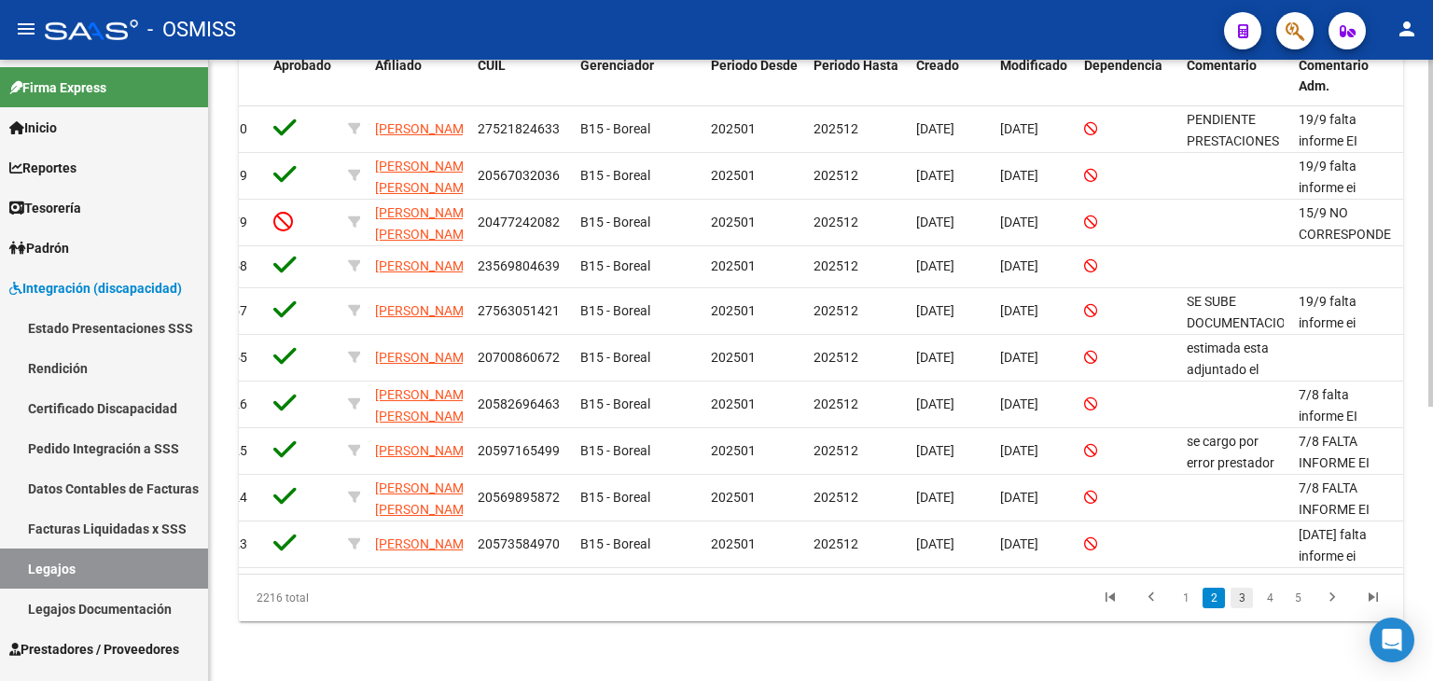
click at [1237, 600] on link "3" at bounding box center [1241, 598] width 22 height 21
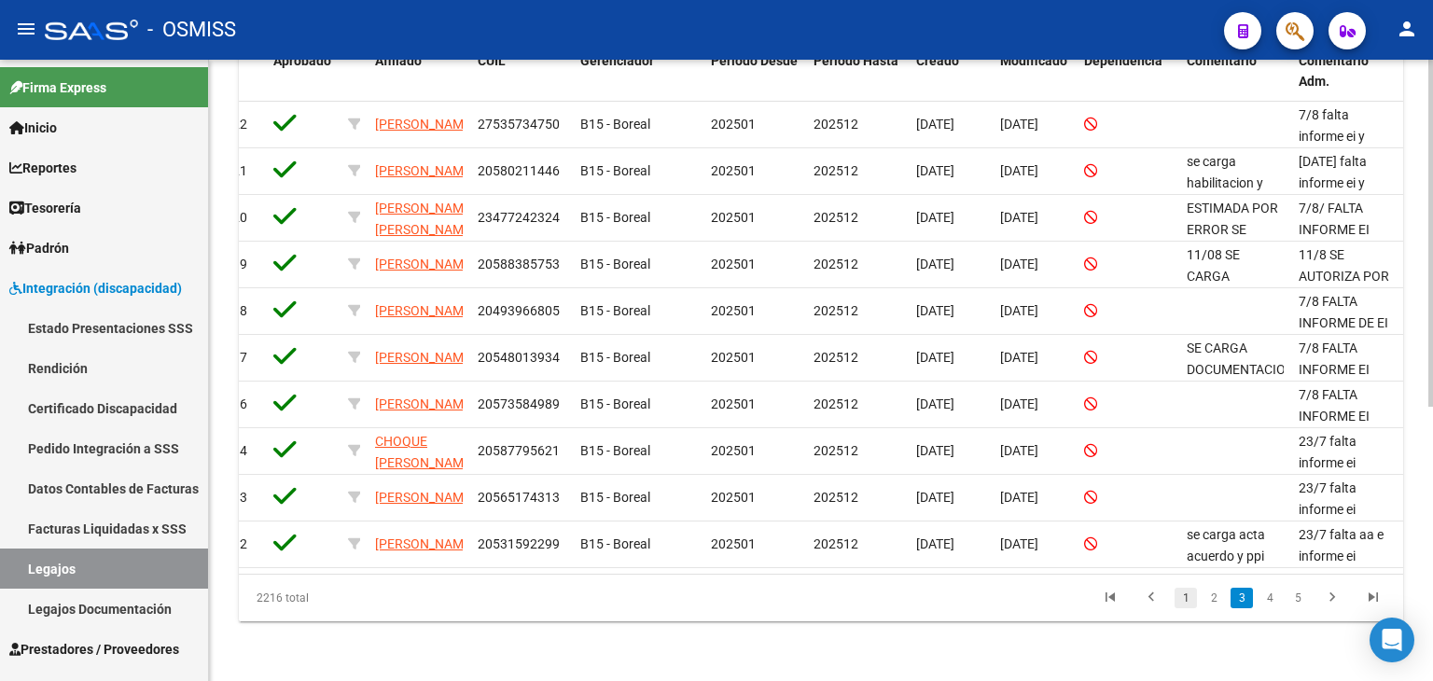
click at [1186, 598] on link "1" at bounding box center [1185, 598] width 22 height 21
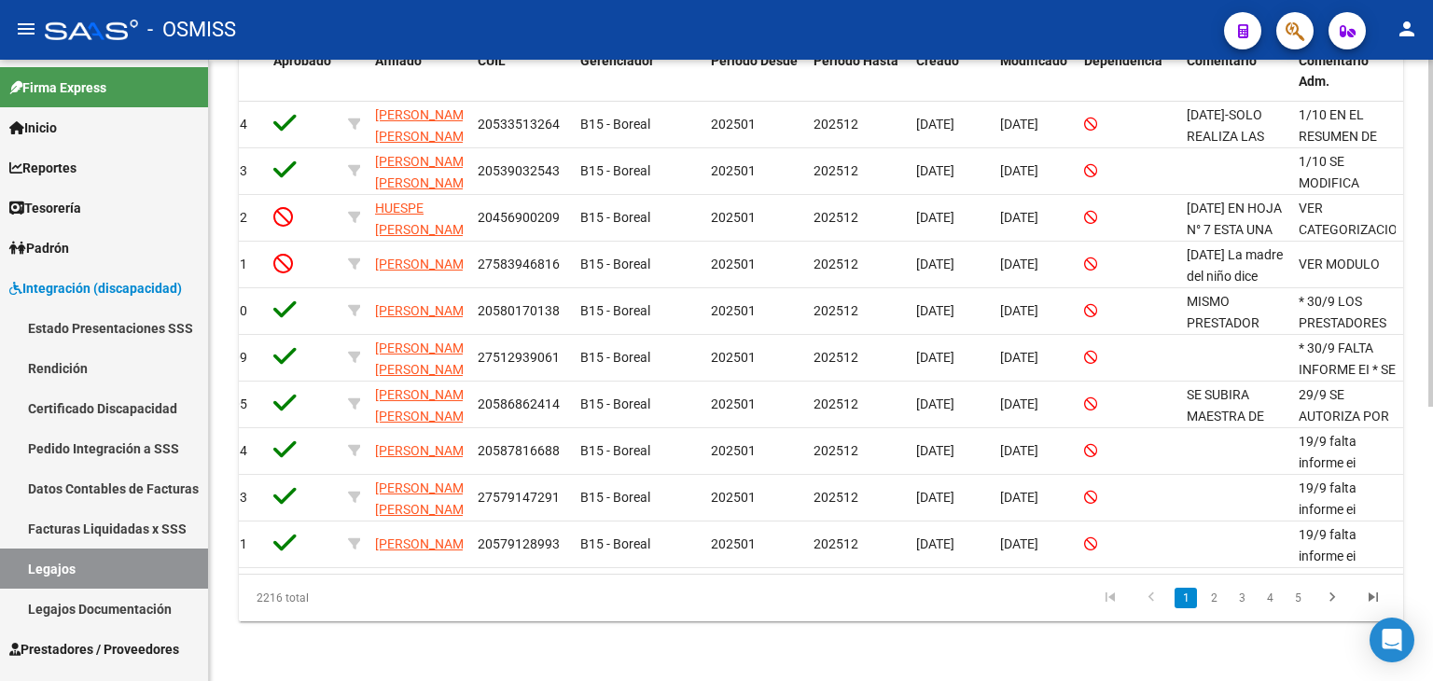
scroll to position [0, 0]
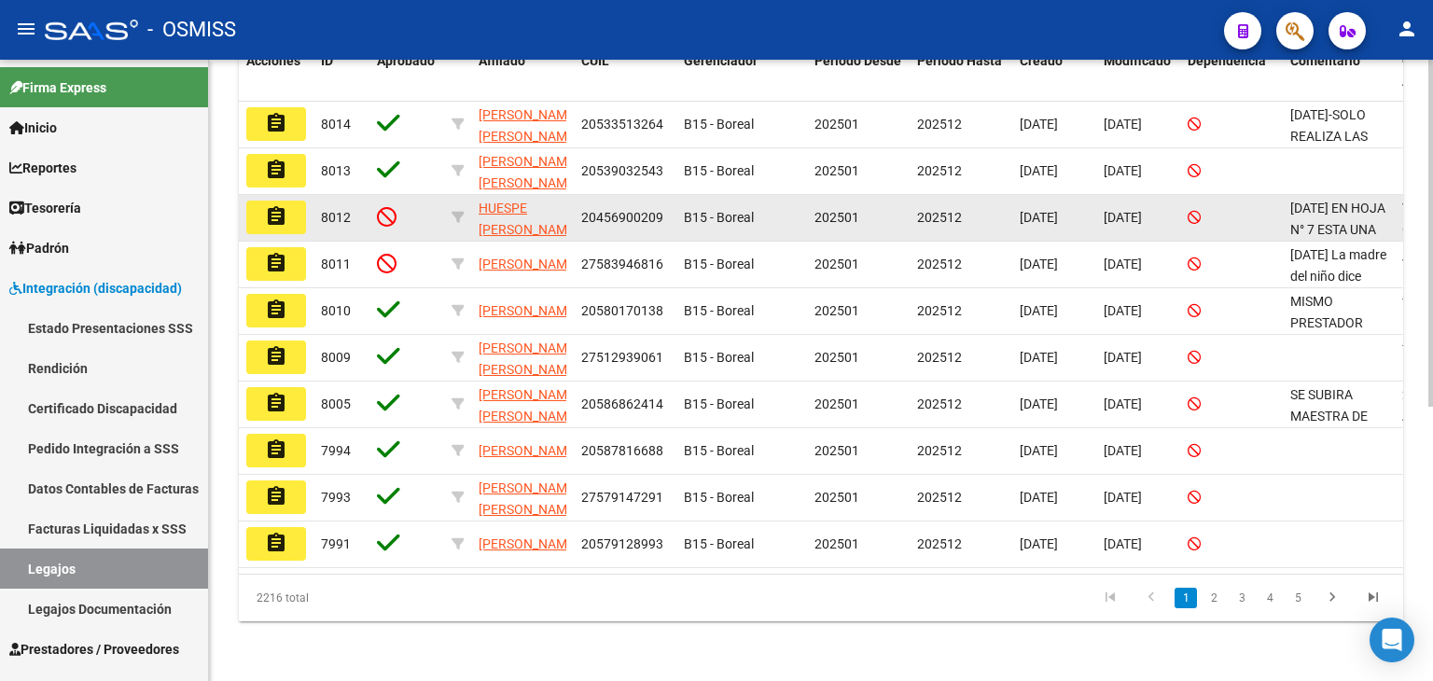
click at [281, 205] on mat-icon "assignment" at bounding box center [276, 216] width 22 height 22
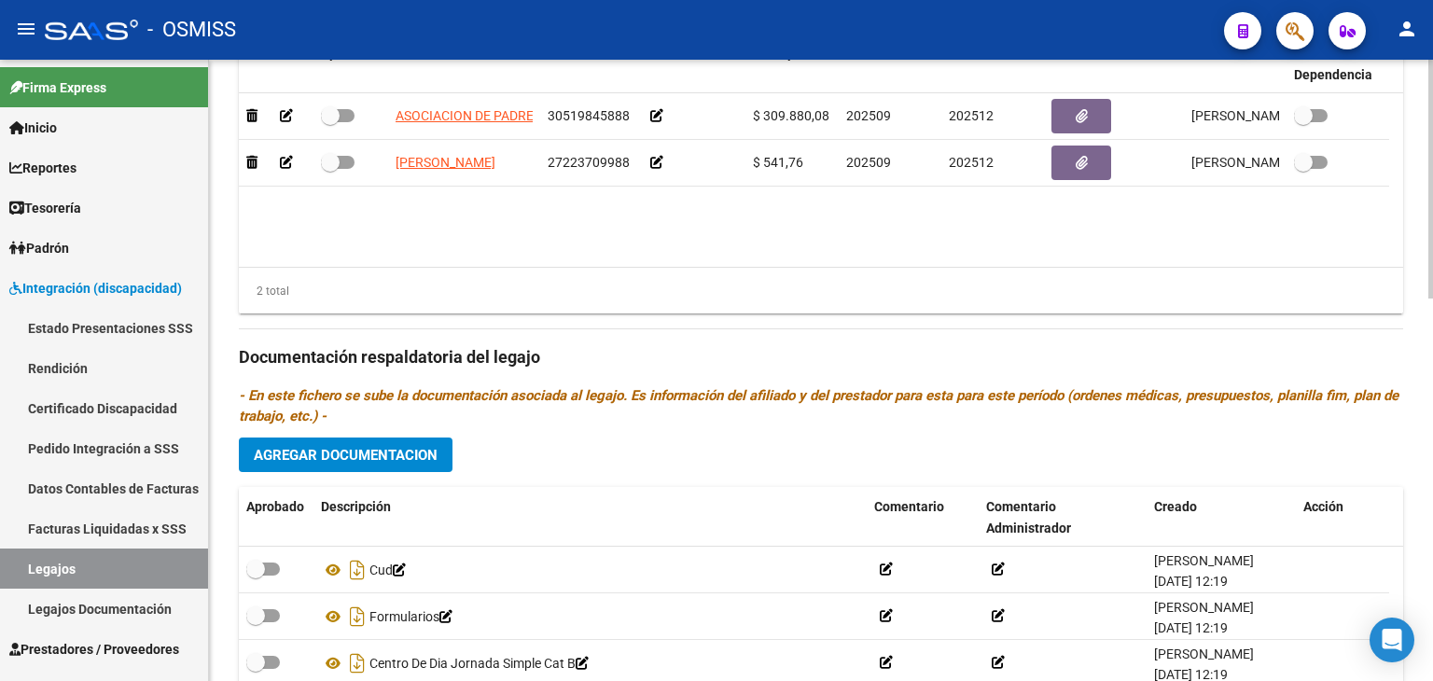
scroll to position [810, 0]
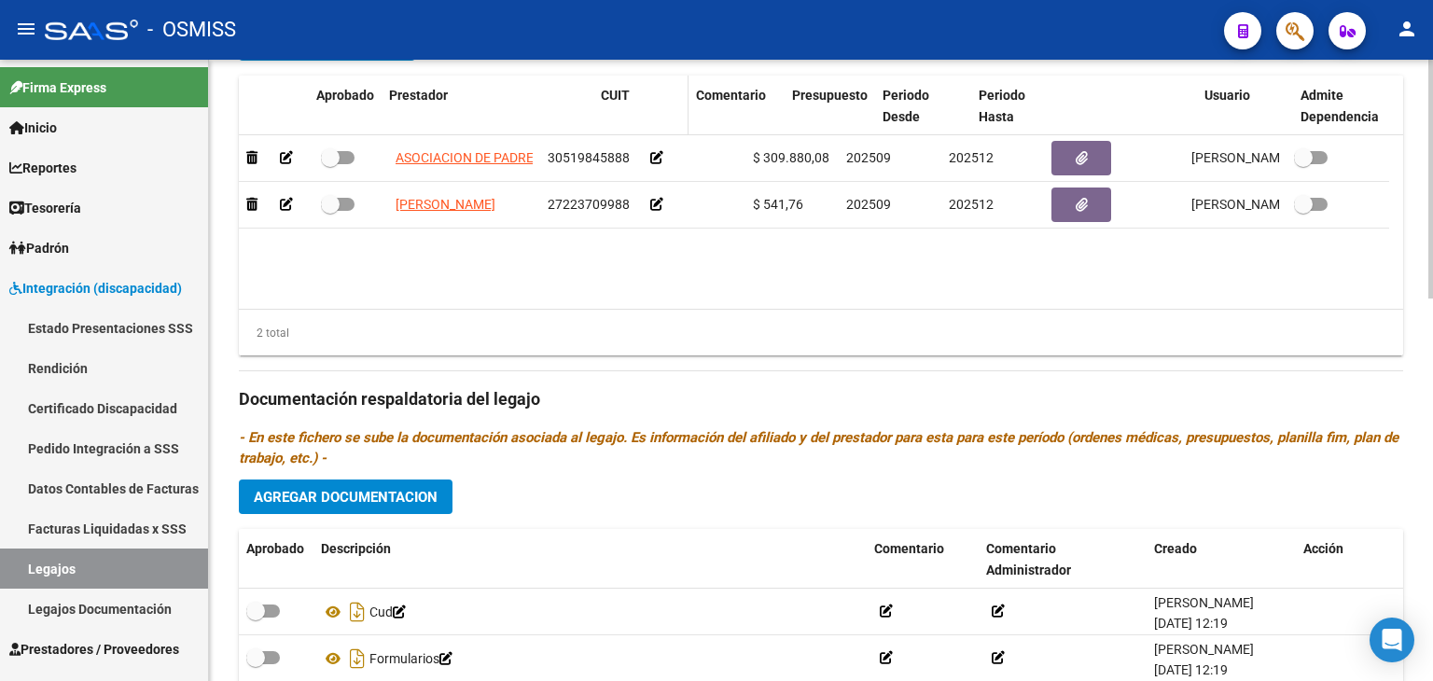
drag, startPoint x: 537, startPoint y: 124, endPoint x: 641, endPoint y: 122, distance: 103.5
click at [641, 122] on div "Aprobado Prestador CUIT Comentario Presupuesto Periodo Desde Periodo Hasta Usua…" at bounding box center [814, 107] width 1150 height 62
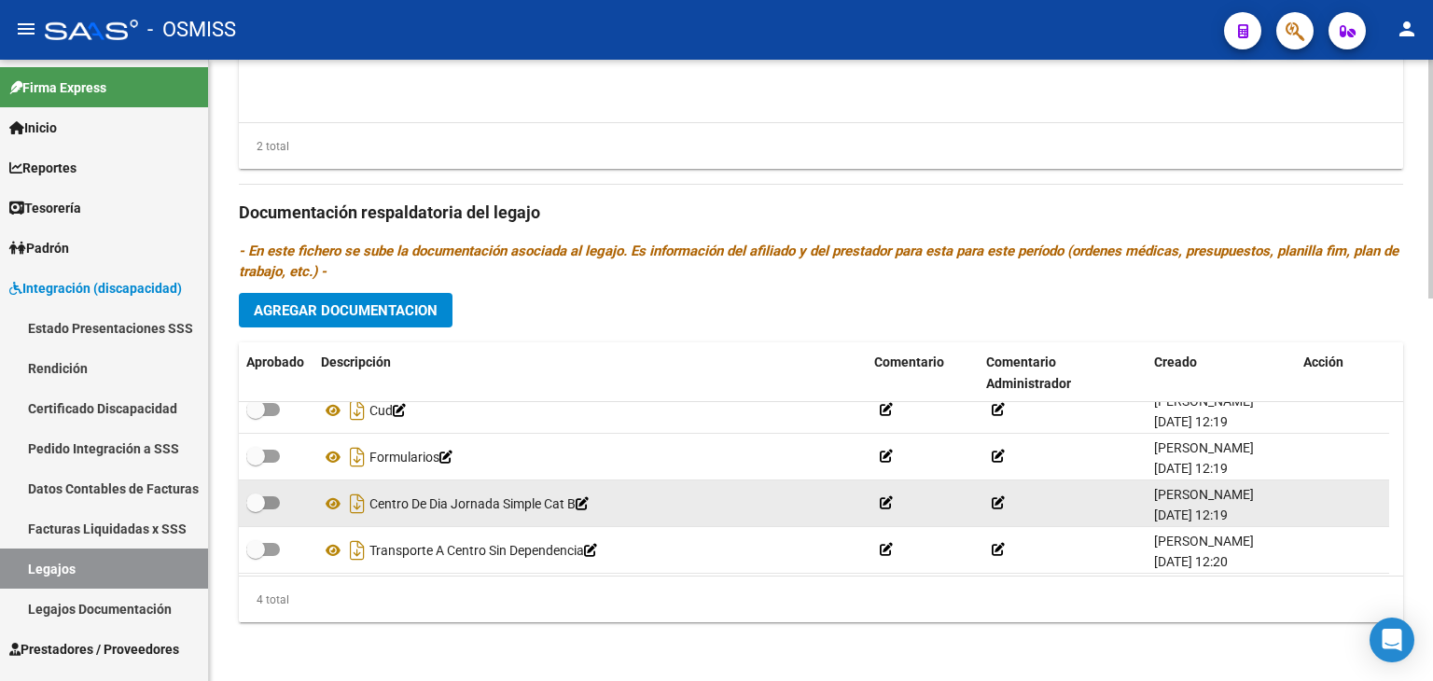
scroll to position [19, 0]
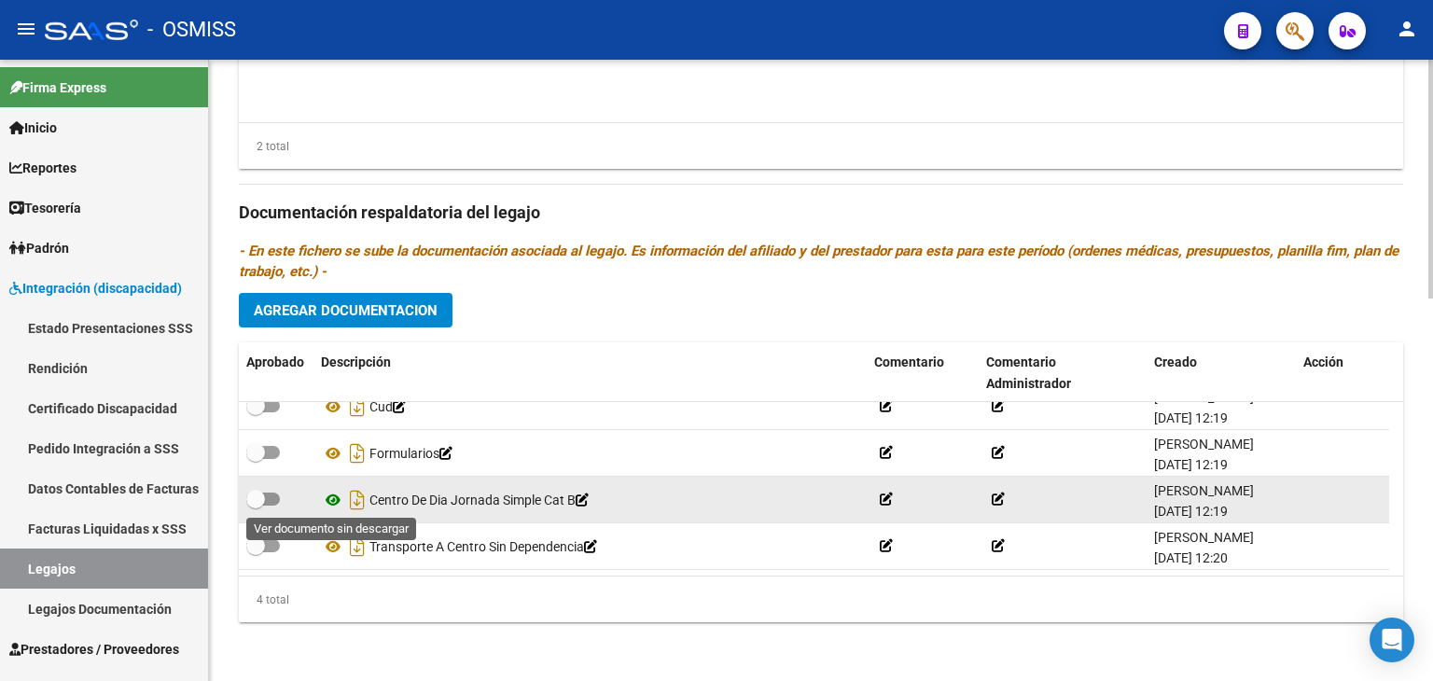
click at [334, 494] on icon at bounding box center [333, 500] width 24 height 22
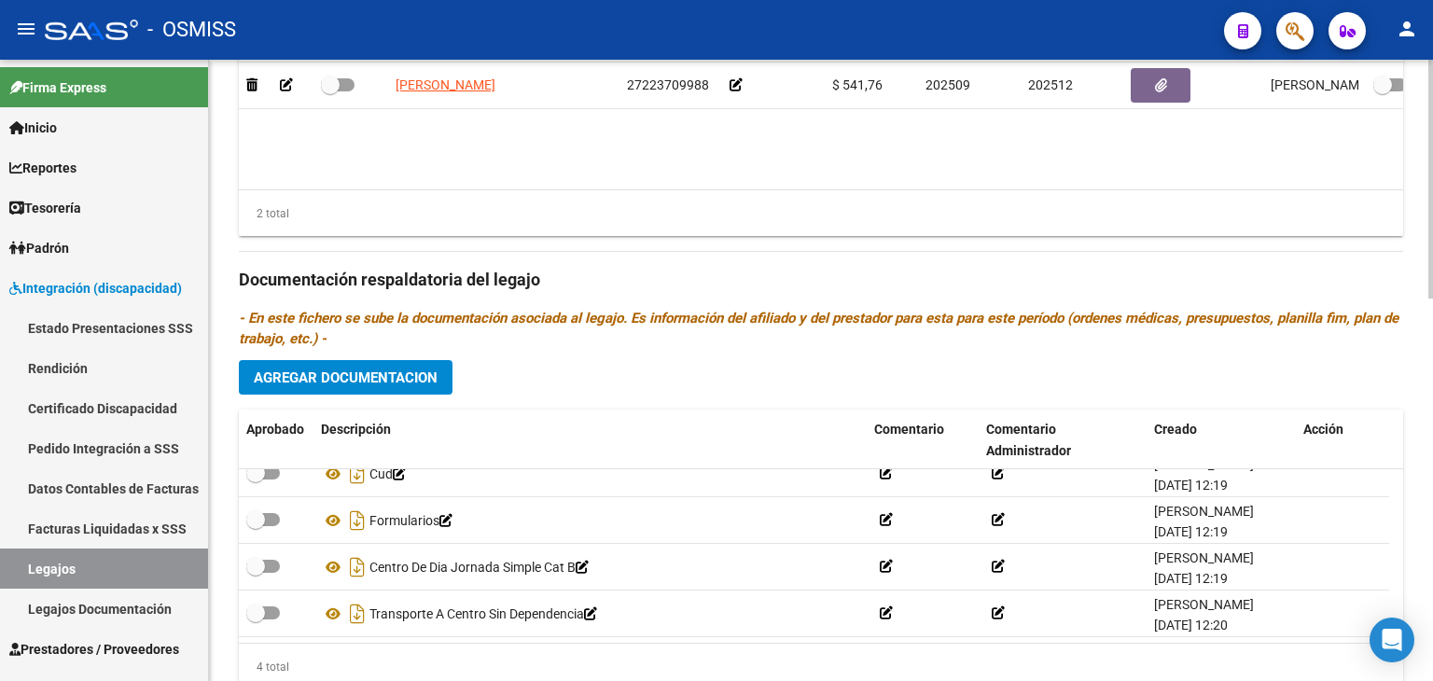
scroll to position [810, 0]
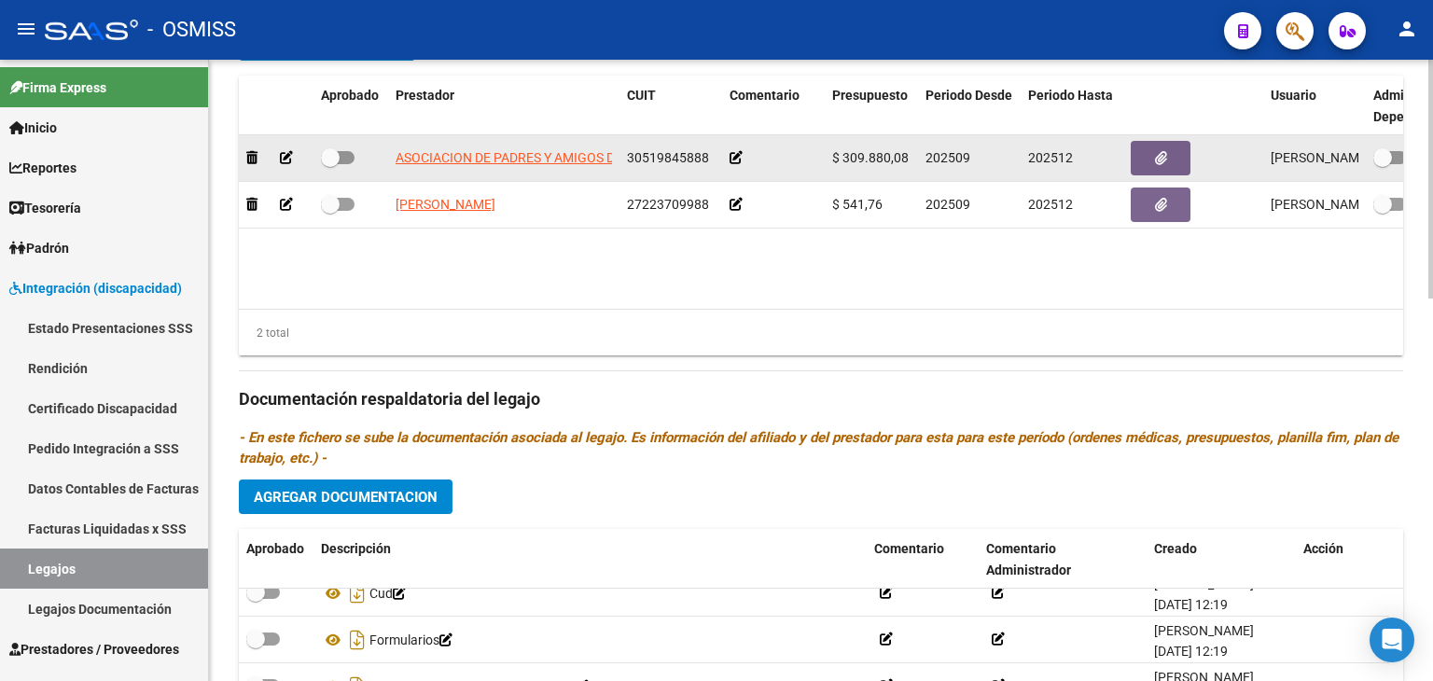
click at [665, 157] on span "30519845888" at bounding box center [668, 157] width 82 height 15
copy span "30519845888"
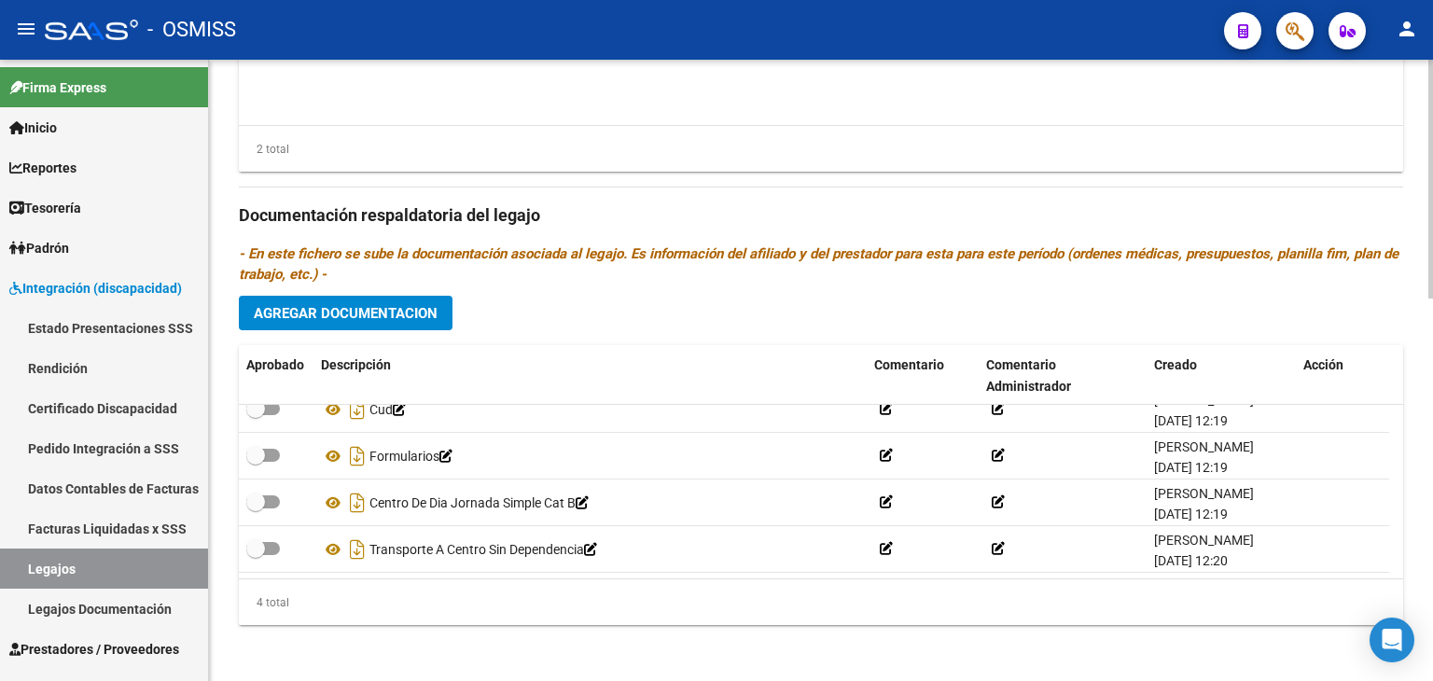
scroll to position [996, 0]
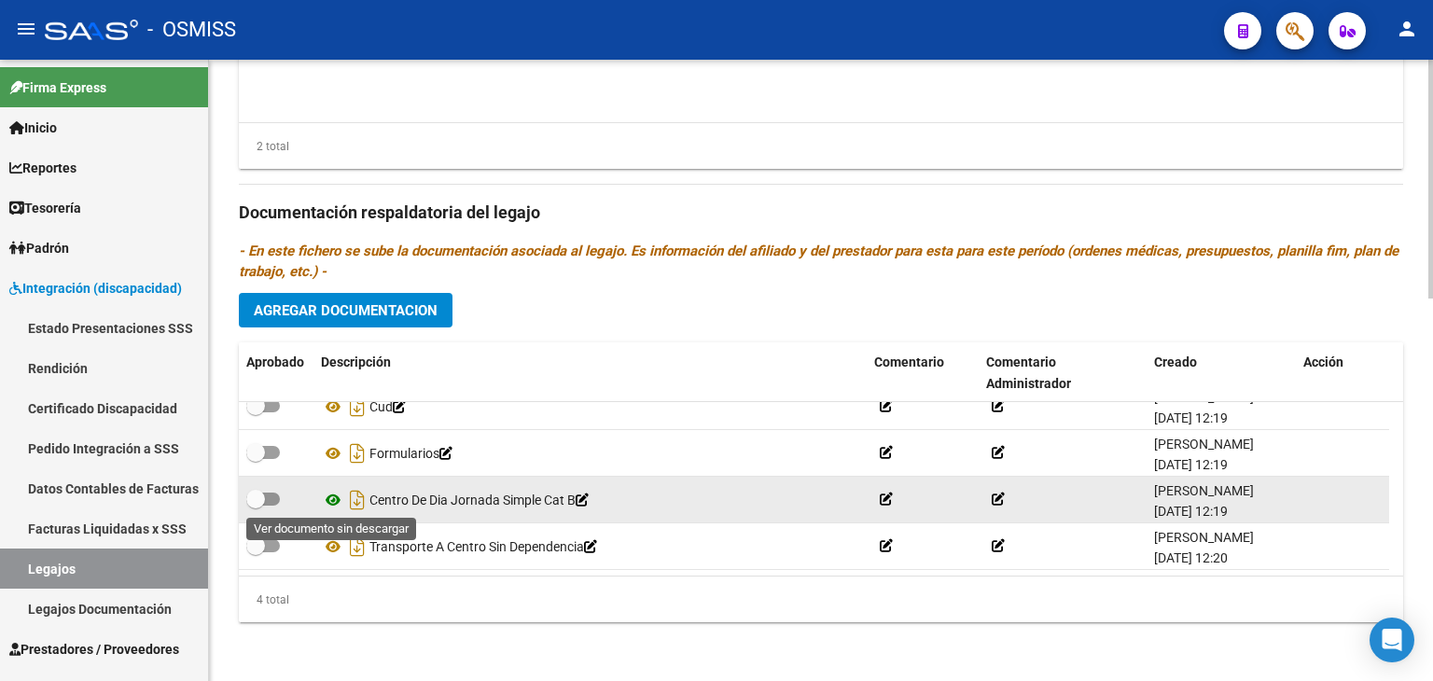
click at [331, 494] on icon at bounding box center [333, 500] width 24 height 22
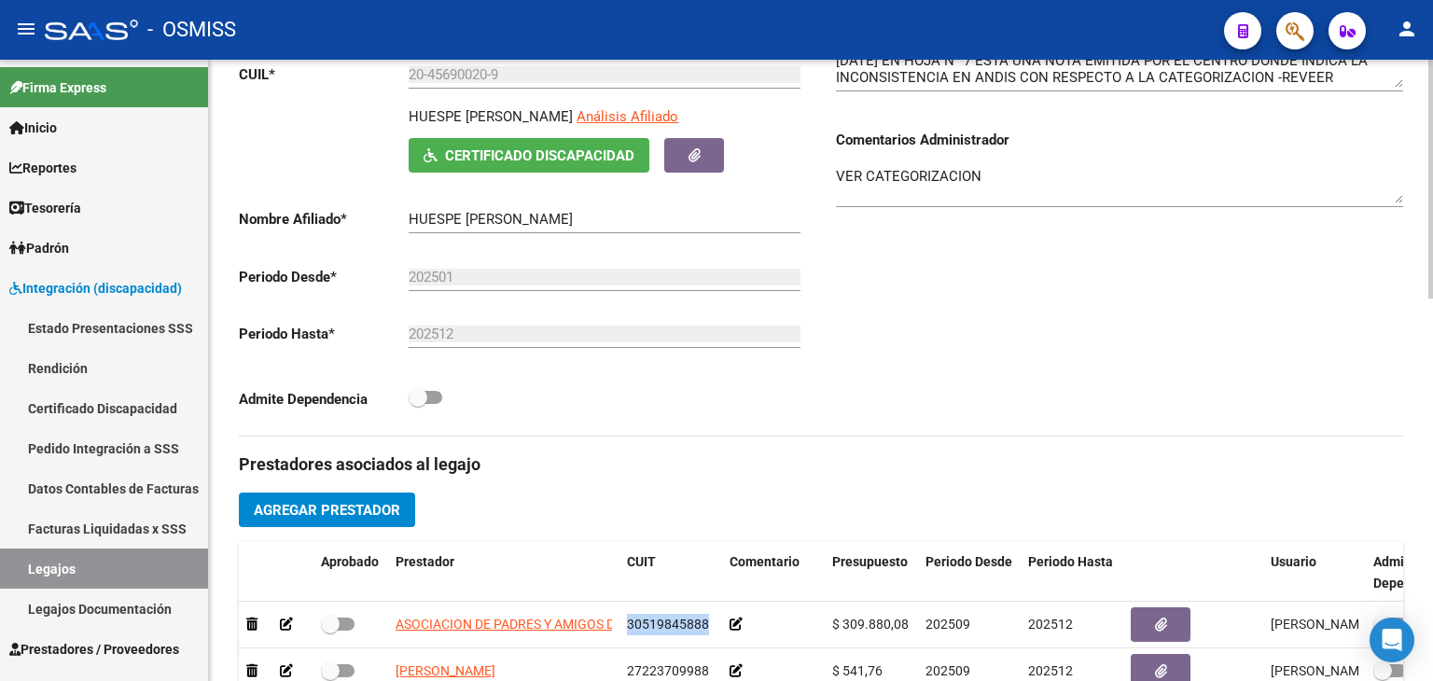
scroll to position [250, 0]
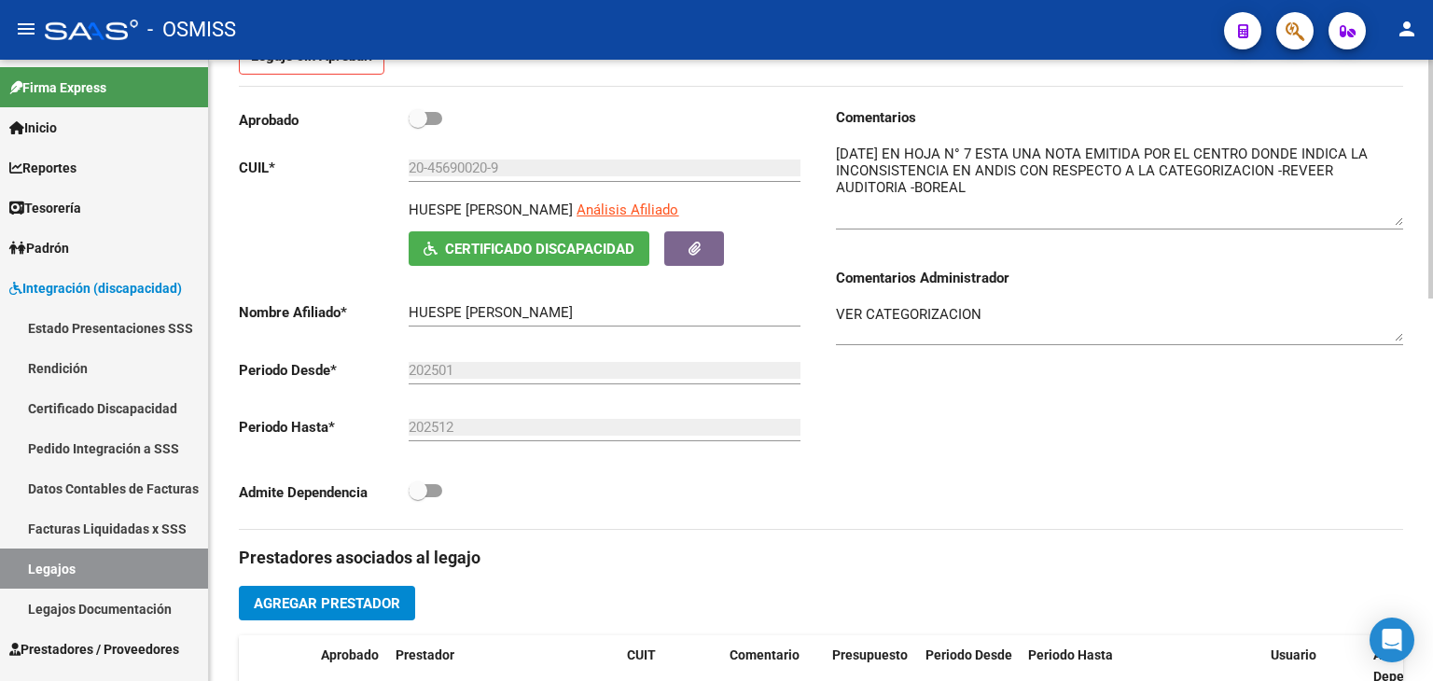
drag, startPoint x: 1395, startPoint y: 175, endPoint x: 1420, endPoint y: 220, distance: 50.9
click at [1420, 220] on div "arrow_back Editar 8012 save Guardar cambios delete Eliminar Legajo de Integraci…" at bounding box center [821, 619] width 1224 height 1618
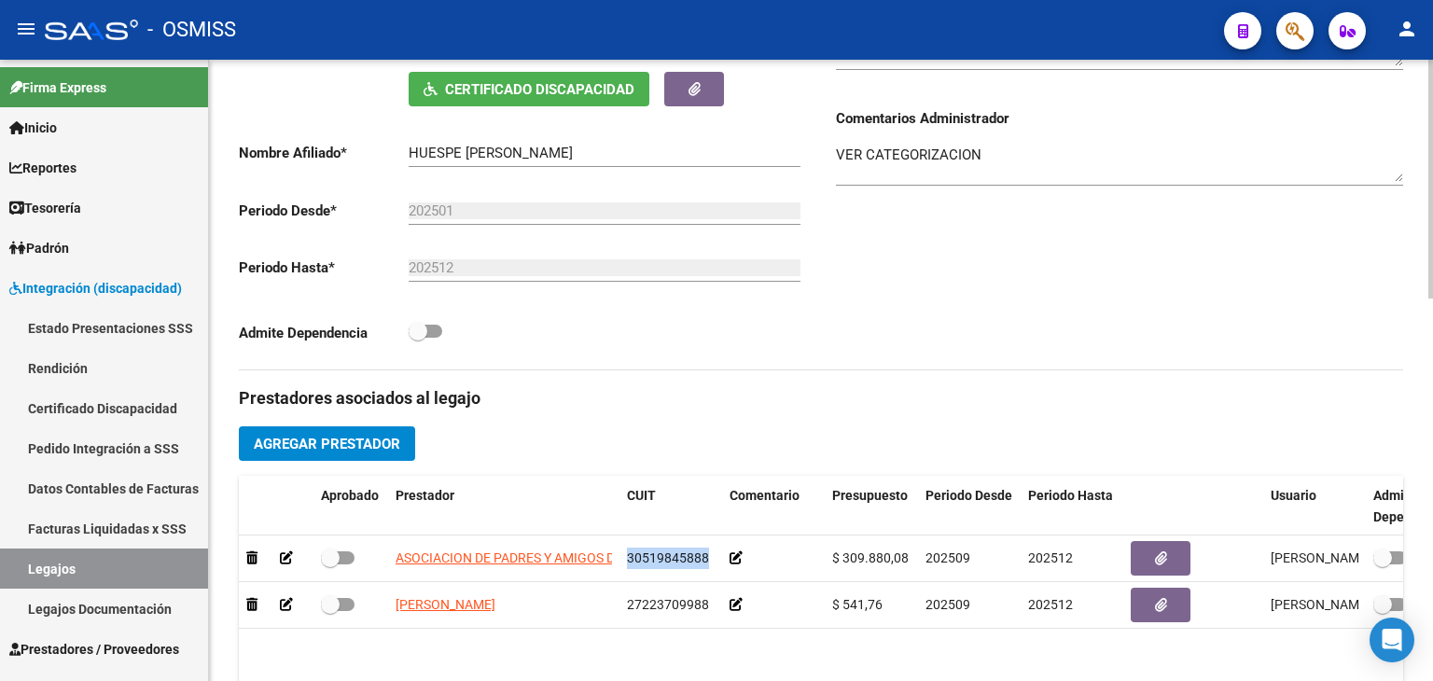
scroll to position [436, 0]
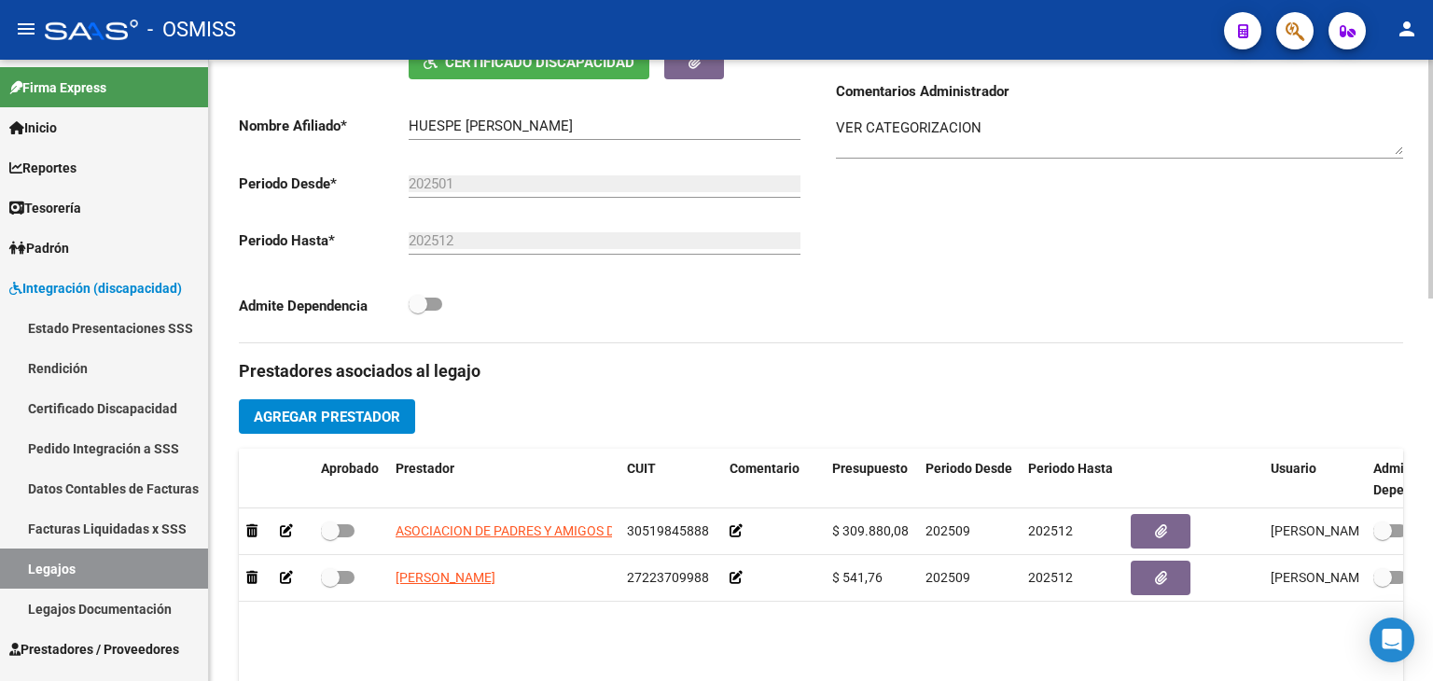
click at [899, 330] on div "Comentarios Comentarios Administrador VER CATEGORIZACION" at bounding box center [1112, 132] width 582 height 422
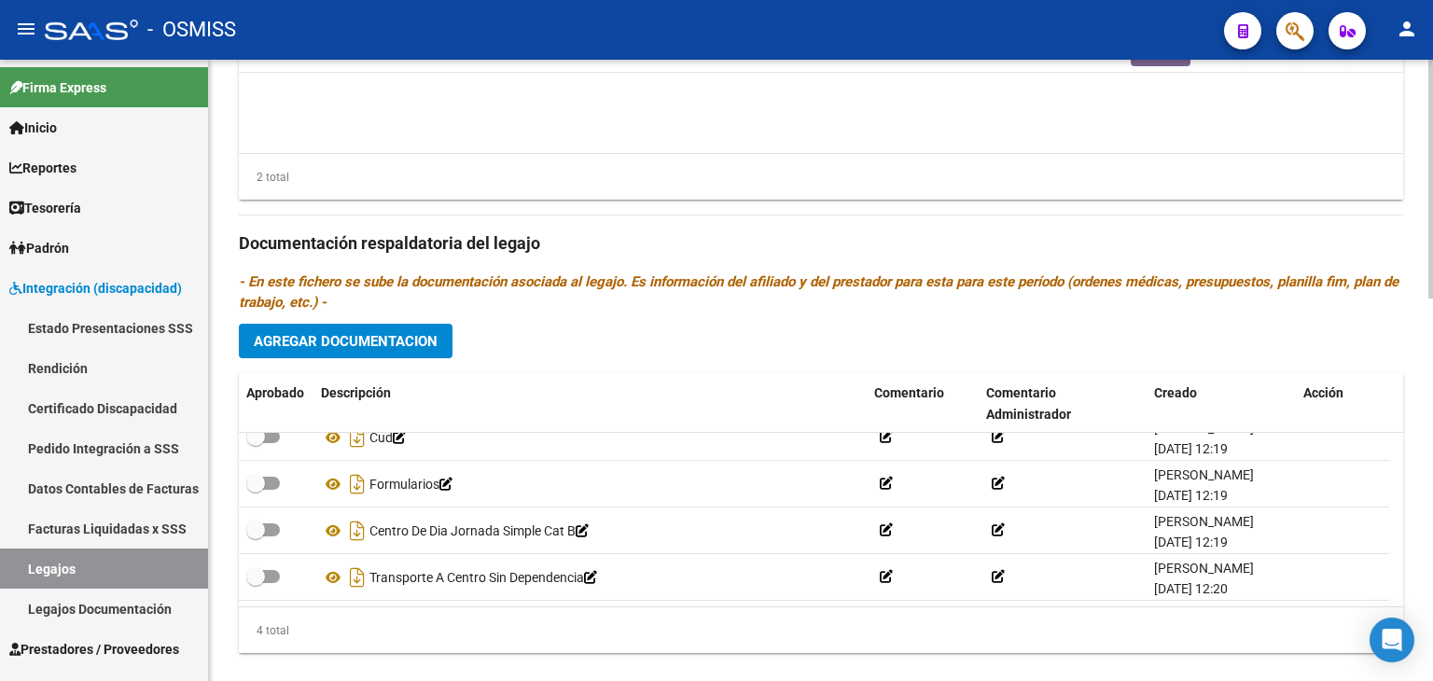
scroll to position [996, 0]
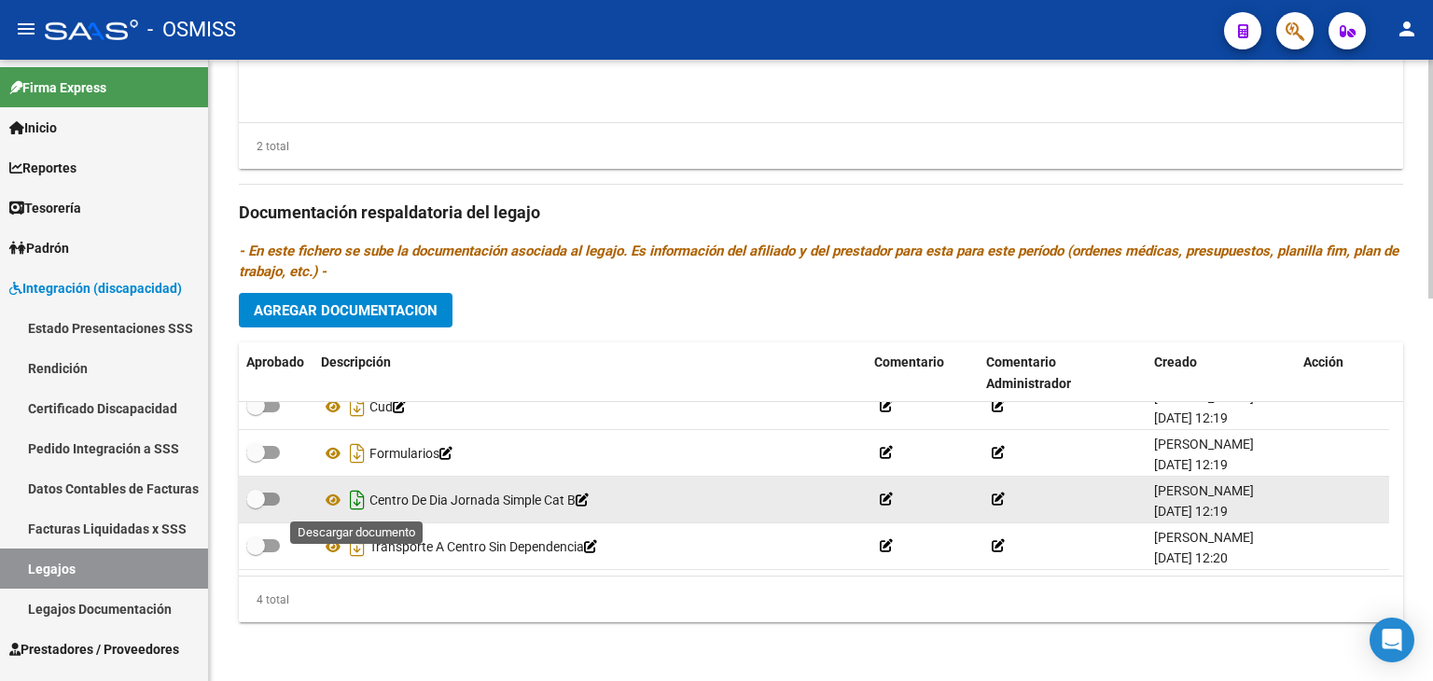
click at [356, 500] on icon "Descargar documento" at bounding box center [357, 500] width 24 height 30
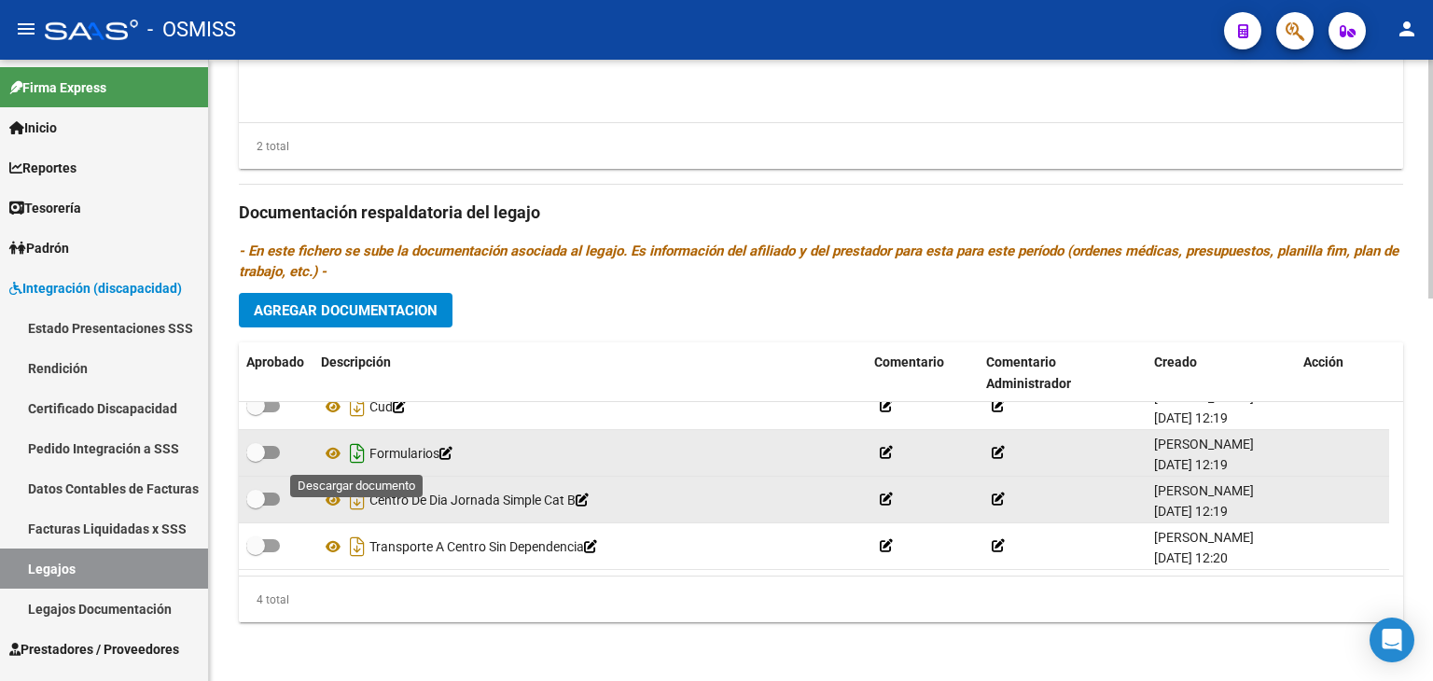
click at [356, 450] on icon "Descargar documento" at bounding box center [357, 453] width 24 height 30
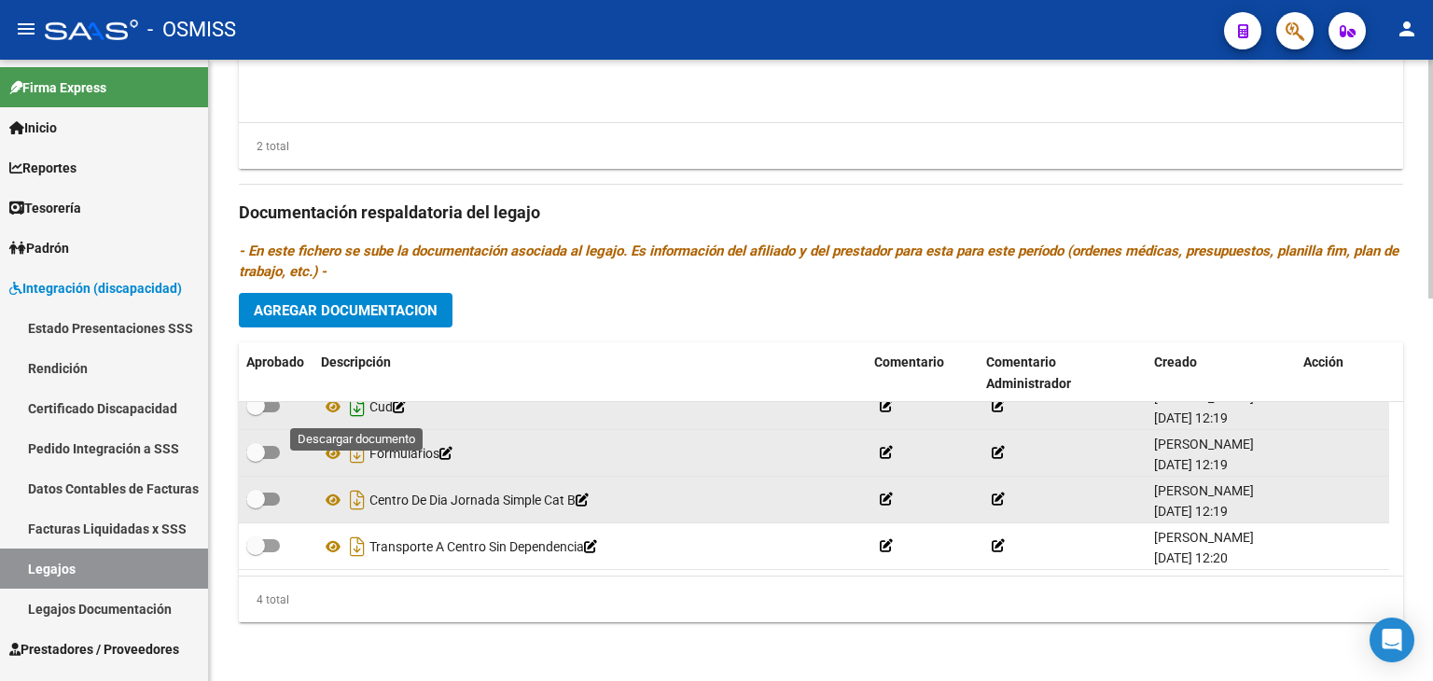
click at [358, 407] on icon "Descargar documento" at bounding box center [357, 407] width 24 height 30
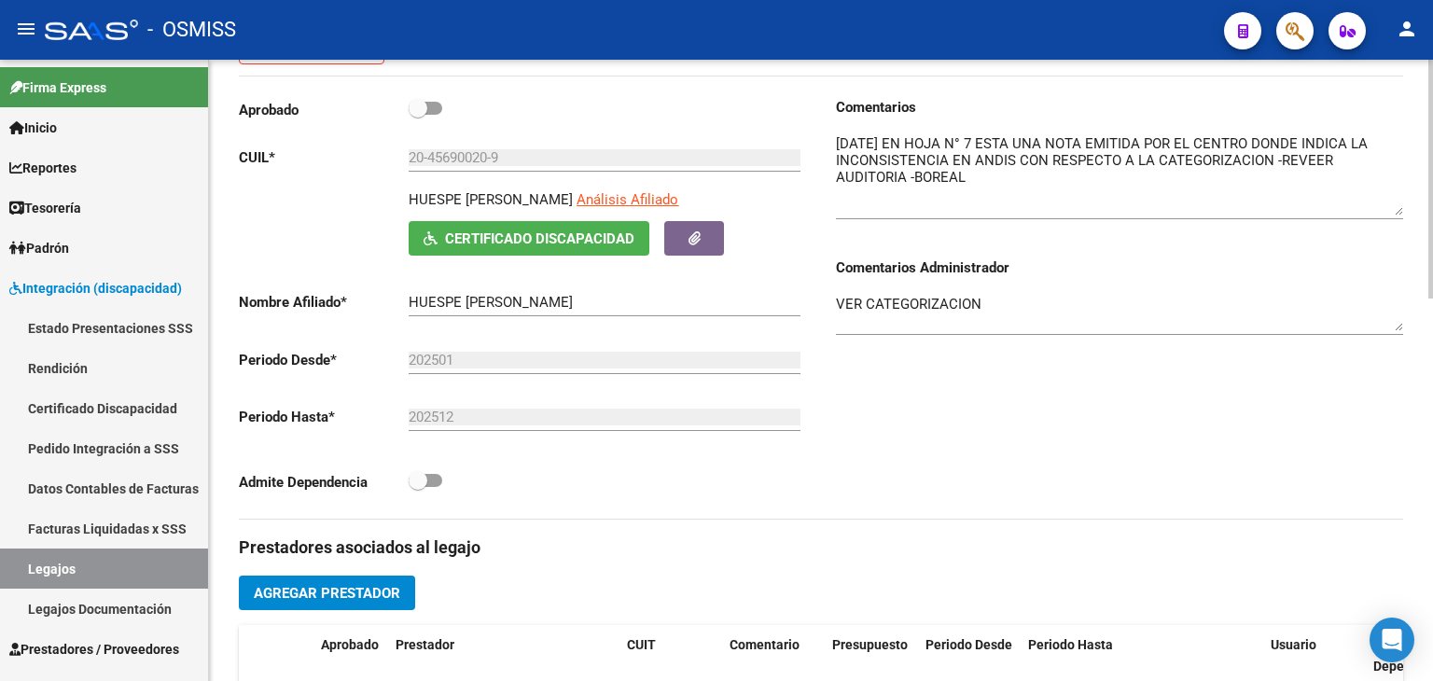
scroll to position [157, 0]
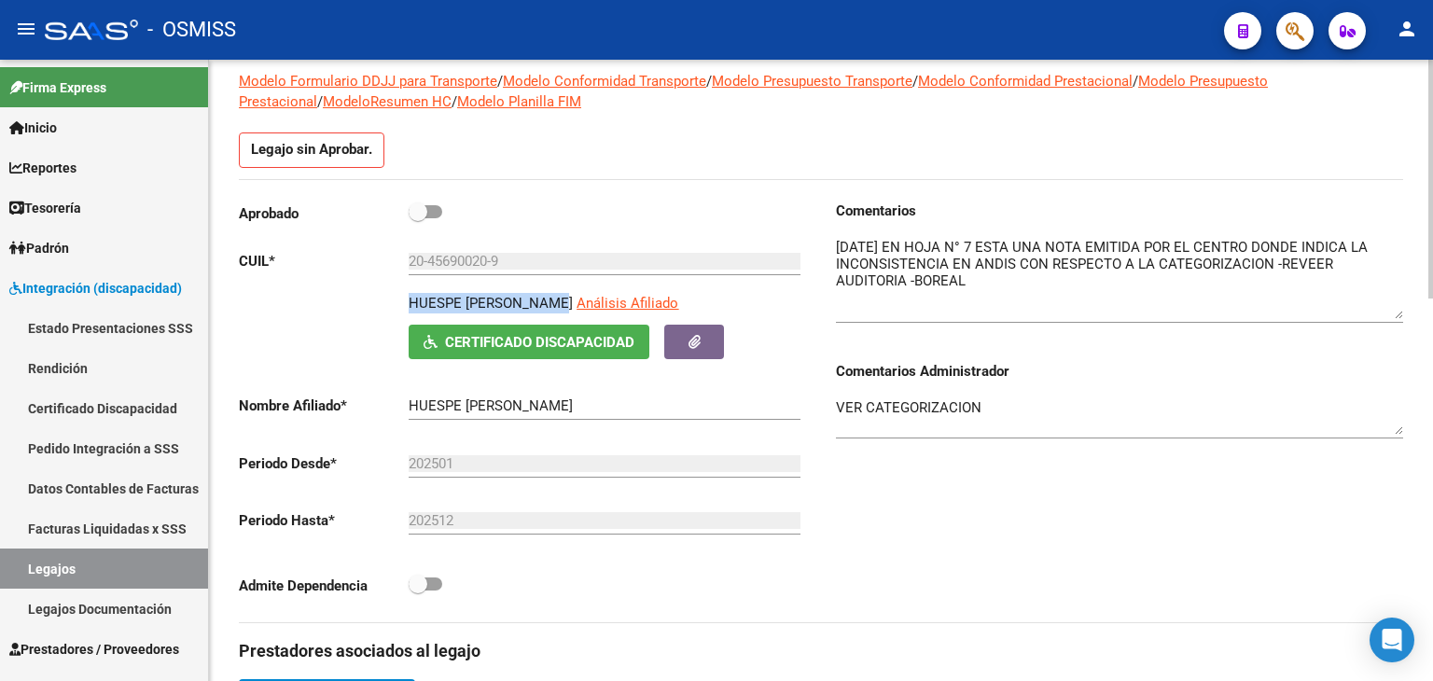
drag, startPoint x: 563, startPoint y: 298, endPoint x: 404, endPoint y: 300, distance: 159.5
click at [404, 300] on div "HUESPE LAUTARO YAMIL Análisis Afiliado Certificado Discapacidad ARCA Padrón" at bounding box center [522, 326] width 567 height 66
click at [433, 299] on p "HUESPE LAUTARO YAMIL" at bounding box center [491, 303] width 164 height 21
drag, startPoint x: 408, startPoint y: 299, endPoint x: 567, endPoint y: 306, distance: 159.6
click at [567, 306] on div "HUESPE LAUTARO YAMIL Análisis Afiliado Certificado Discapacidad ARCA Padrón" at bounding box center [522, 326] width 567 height 66
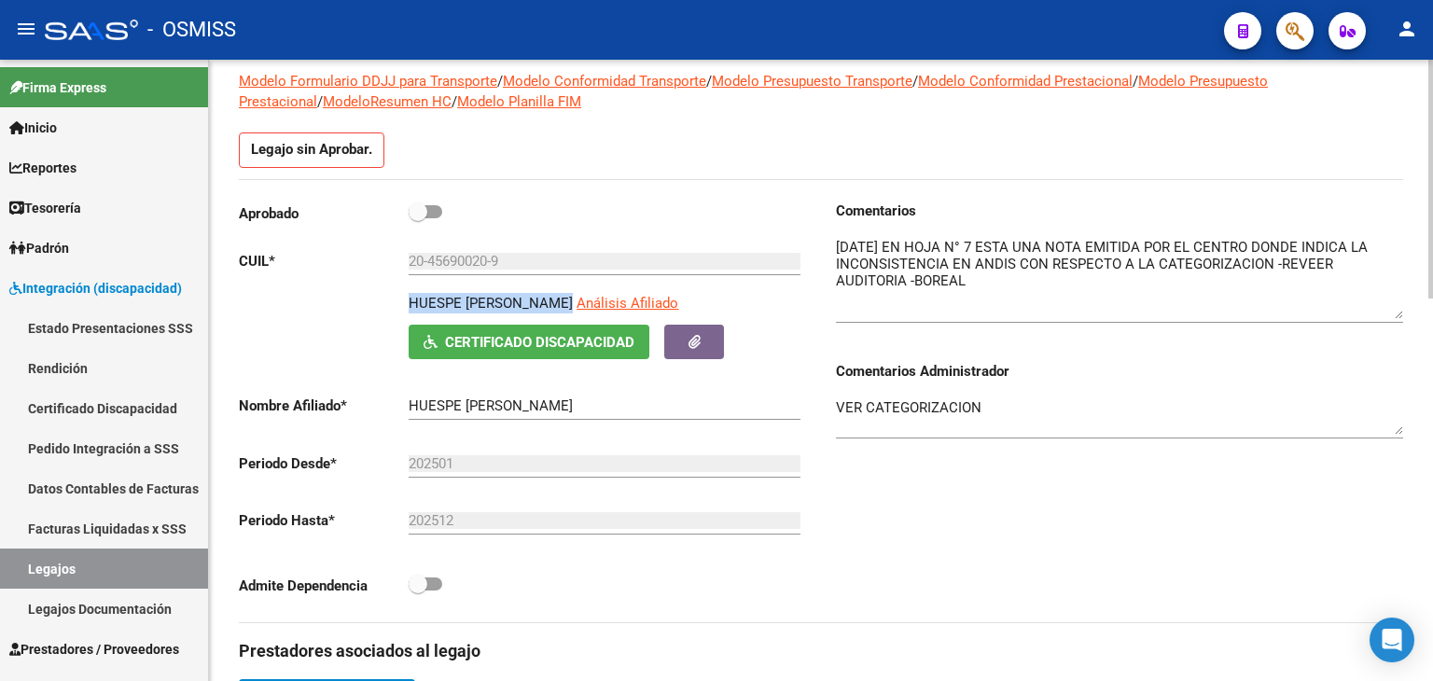
copy p "HUESPE LAUTARO YAMIL"
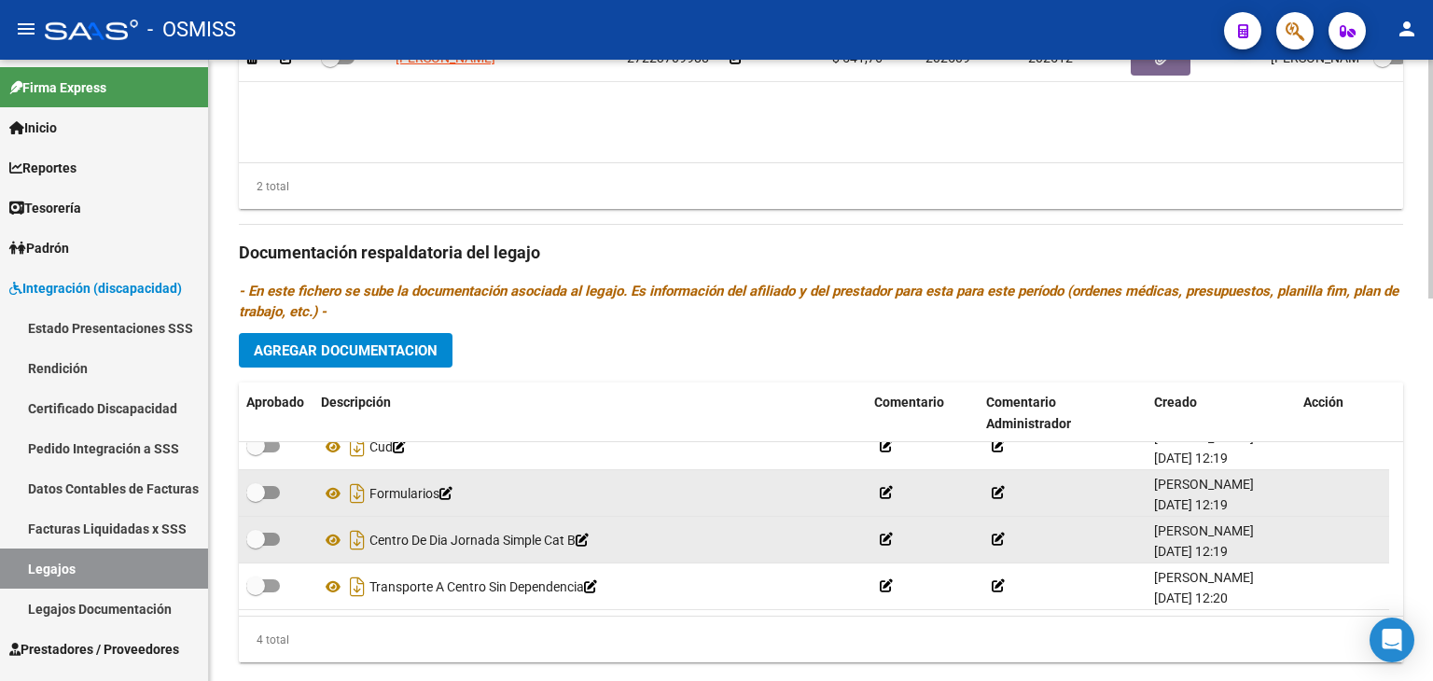
scroll to position [996, 0]
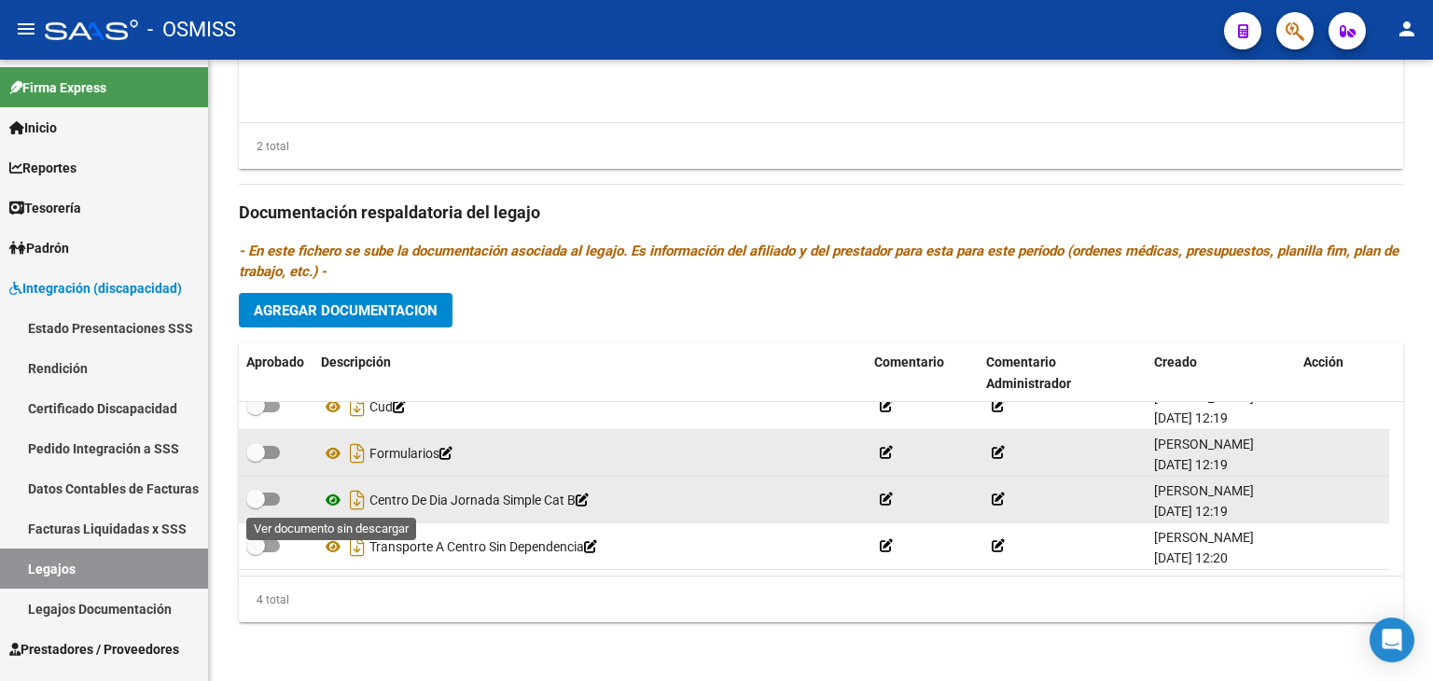
click at [321, 498] on icon at bounding box center [333, 500] width 24 height 22
